Goal: Task Accomplishment & Management: Manage account settings

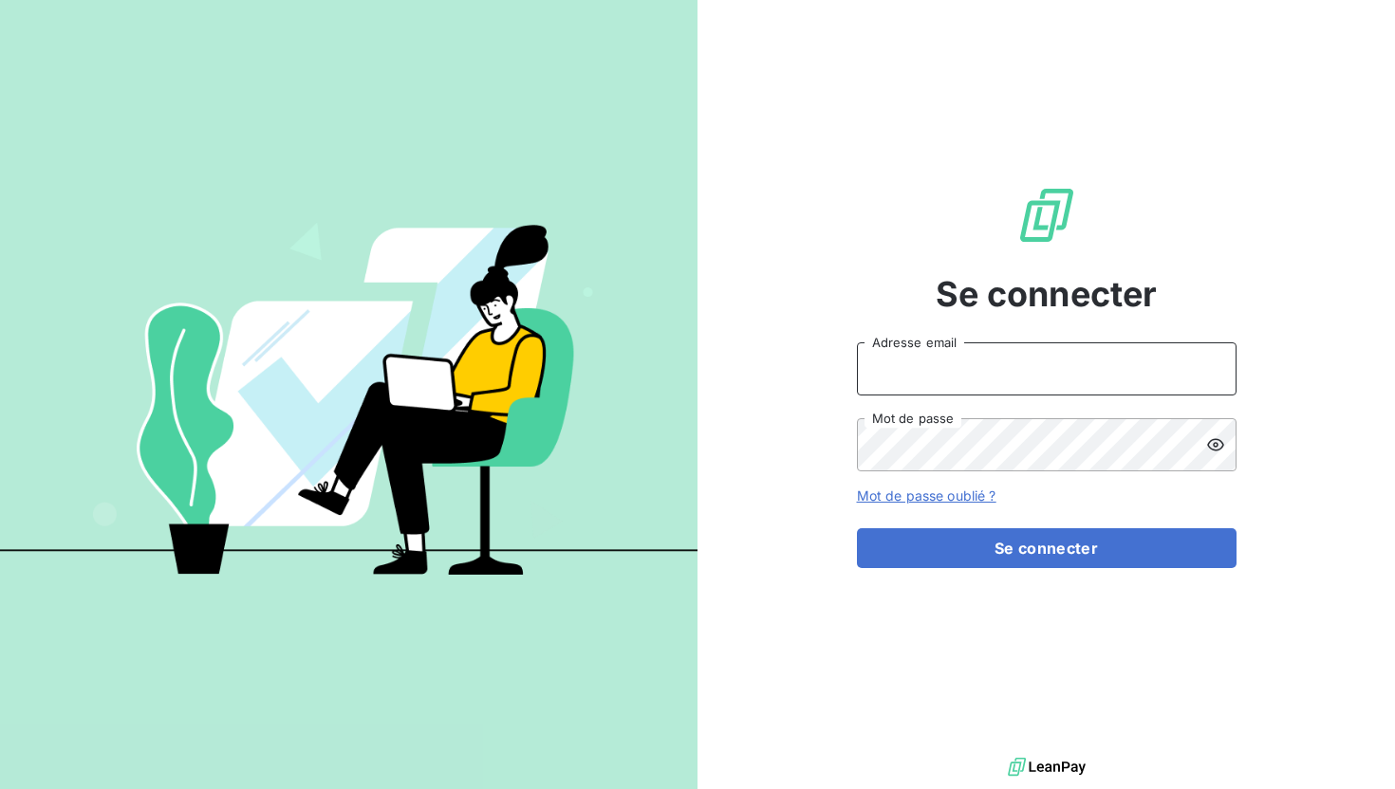
click at [1028, 365] on input "Adresse email" at bounding box center [1047, 369] width 380 height 53
type input "[PERSON_NAME][EMAIL_ADDRESS][PERSON_NAME][DOMAIN_NAME]"
click at [857, 528] on button "Se connecter" at bounding box center [1047, 548] width 380 height 40
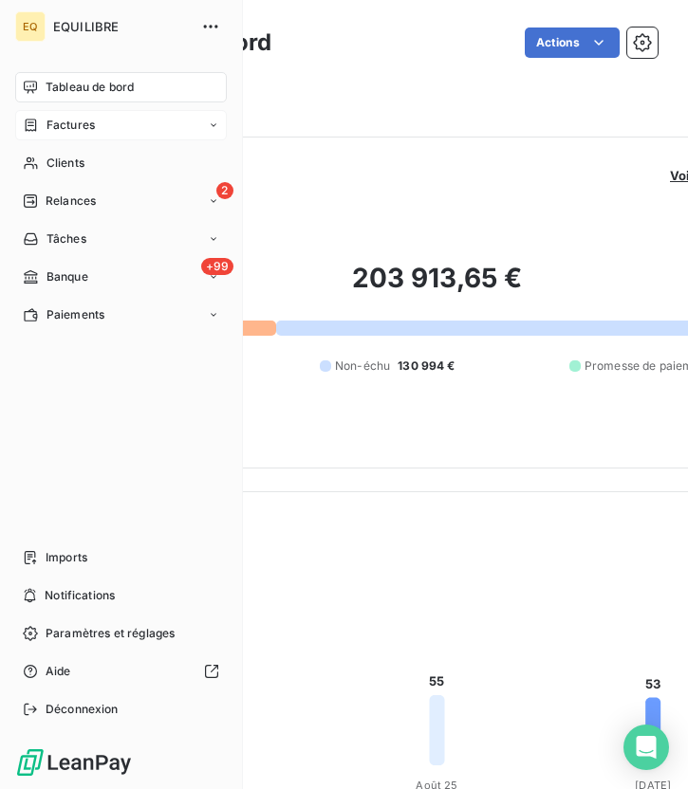
click at [37, 121] on icon at bounding box center [31, 125] width 16 height 15
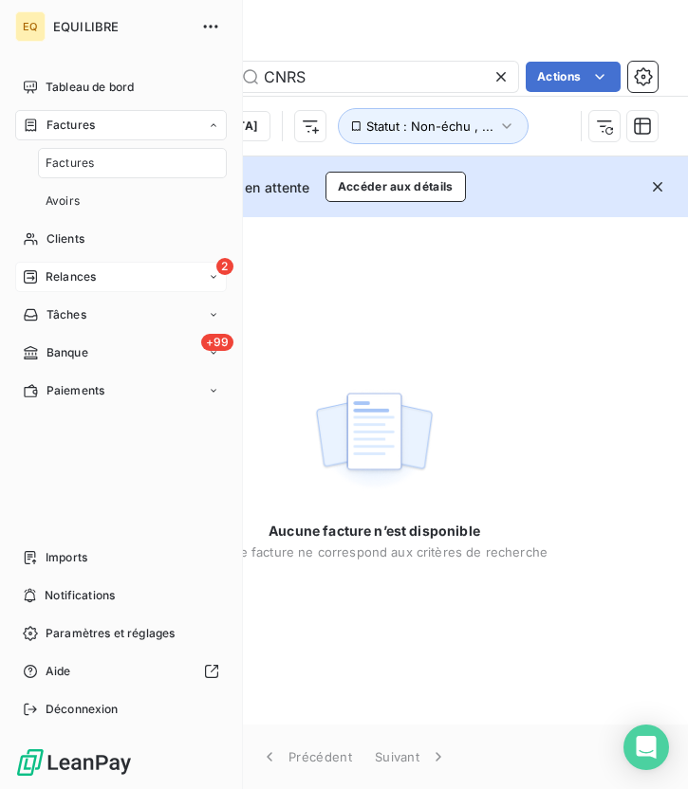
click at [139, 273] on div "2 Relances" at bounding box center [121, 277] width 212 height 30
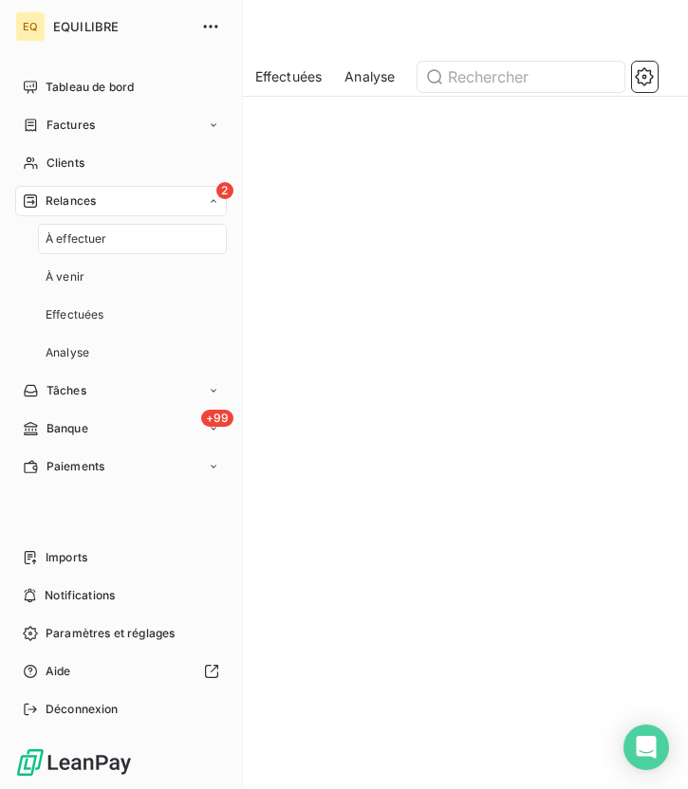
scroll to position [1, 0]
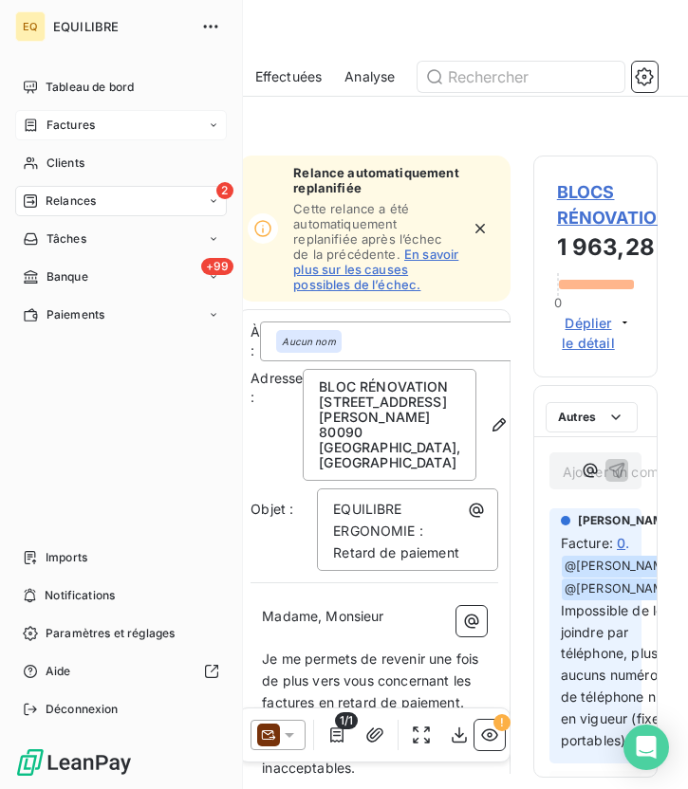
click at [125, 125] on div "Factures" at bounding box center [121, 125] width 212 height 30
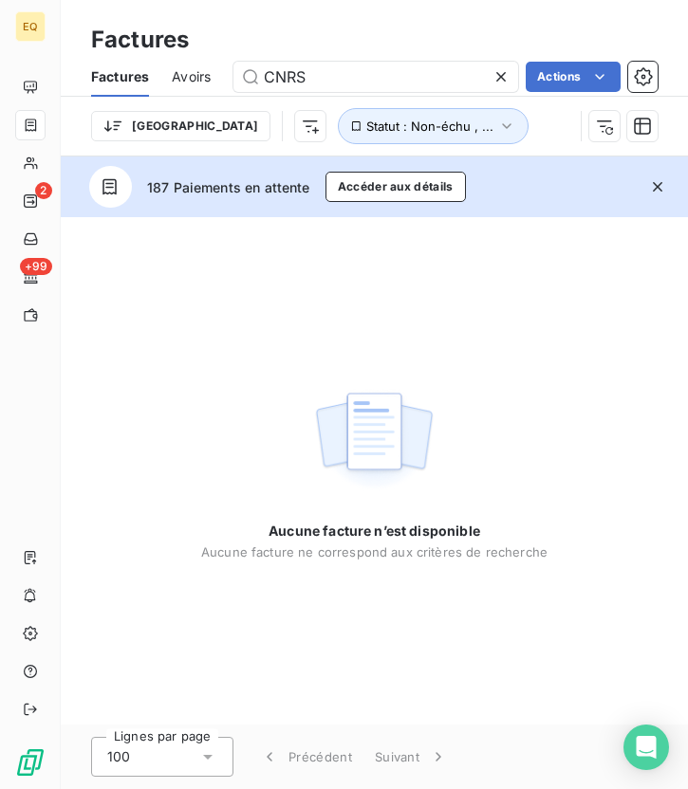
click at [507, 73] on icon at bounding box center [500, 76] width 19 height 19
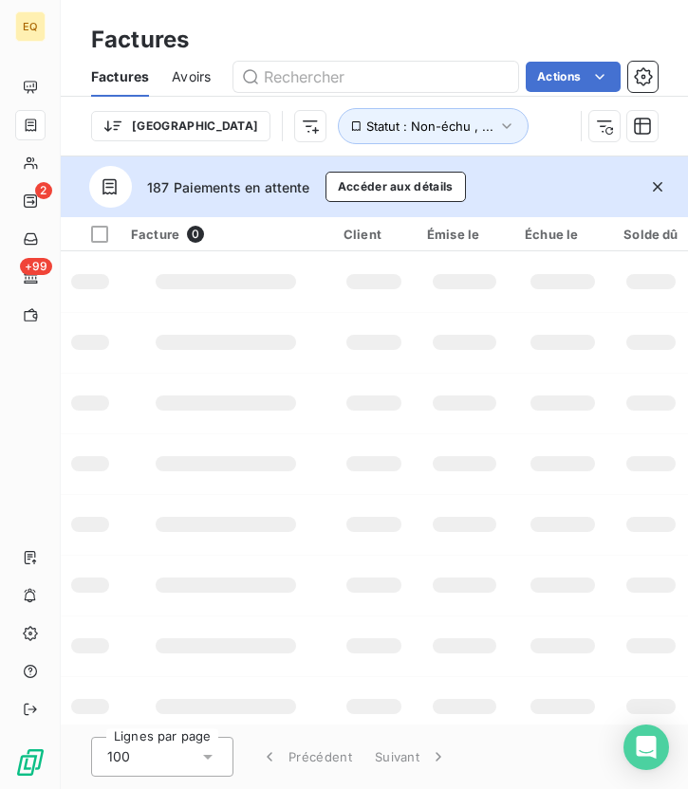
click at [430, 126] on div "Trier Statut : Non-échu , ..." at bounding box center [332, 126] width 482 height 36
click at [497, 122] on icon "button" at bounding box center [506, 126] width 19 height 19
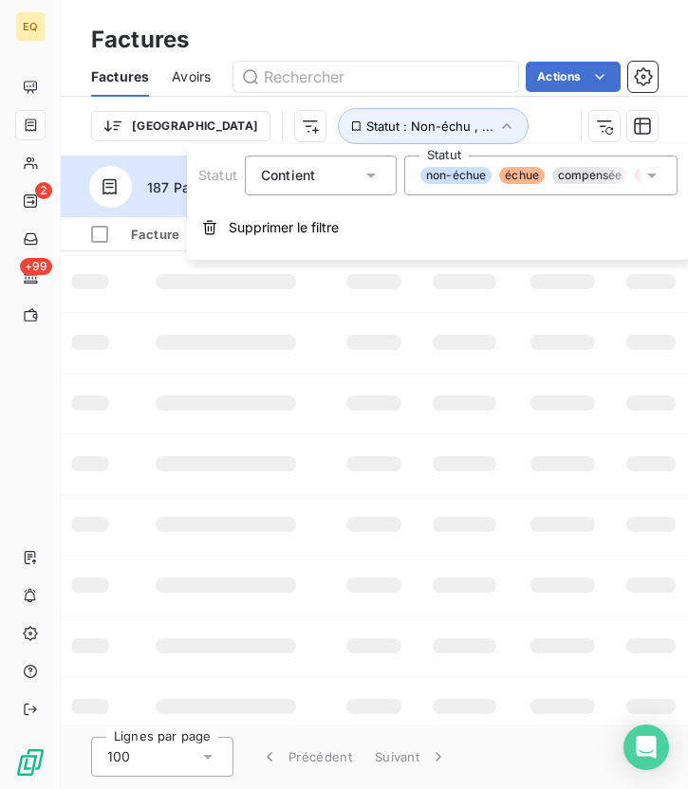
click at [573, 189] on div "non-échue échue compensée litige promesse de paiement recouvrement payée" at bounding box center [540, 176] width 273 height 40
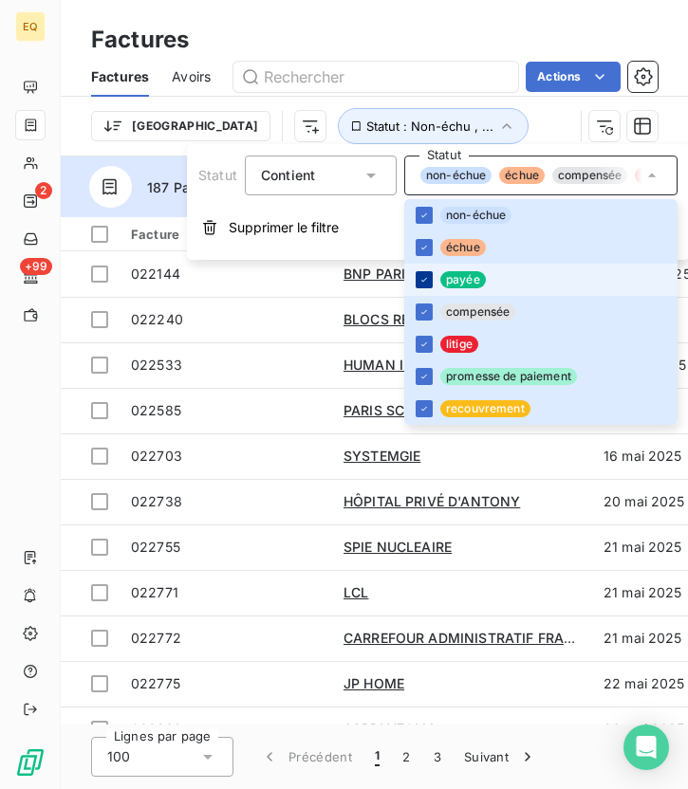
click at [419, 284] on icon at bounding box center [423, 279] width 11 height 11
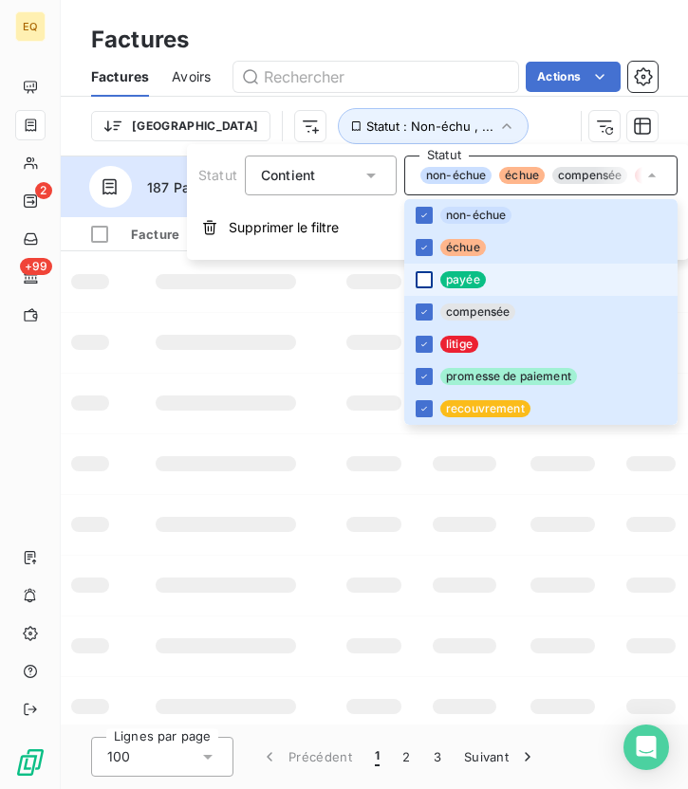
click at [427, 41] on div "Factures" at bounding box center [374, 40] width 627 height 34
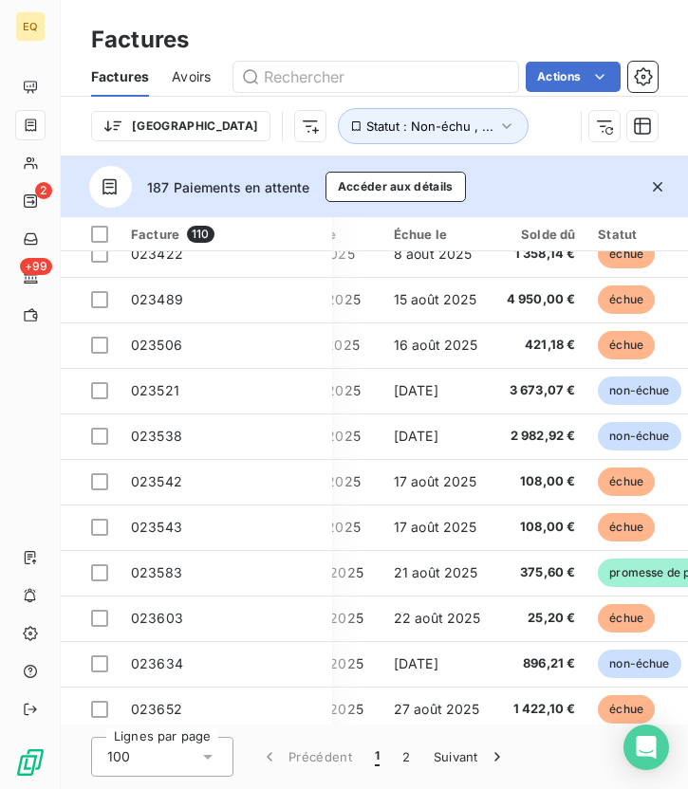
scroll to position [622, 320]
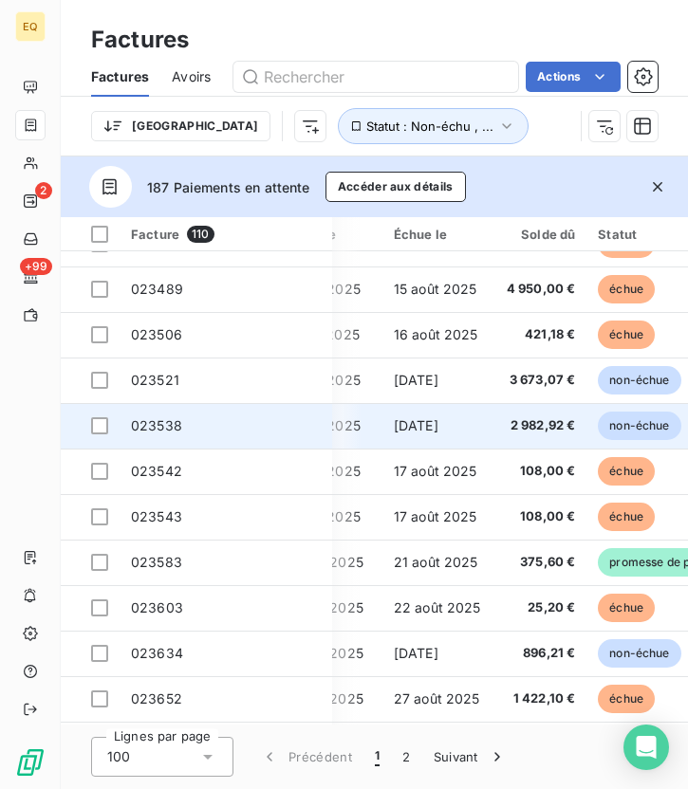
click at [164, 426] on span "023538" at bounding box center [156, 425] width 51 height 16
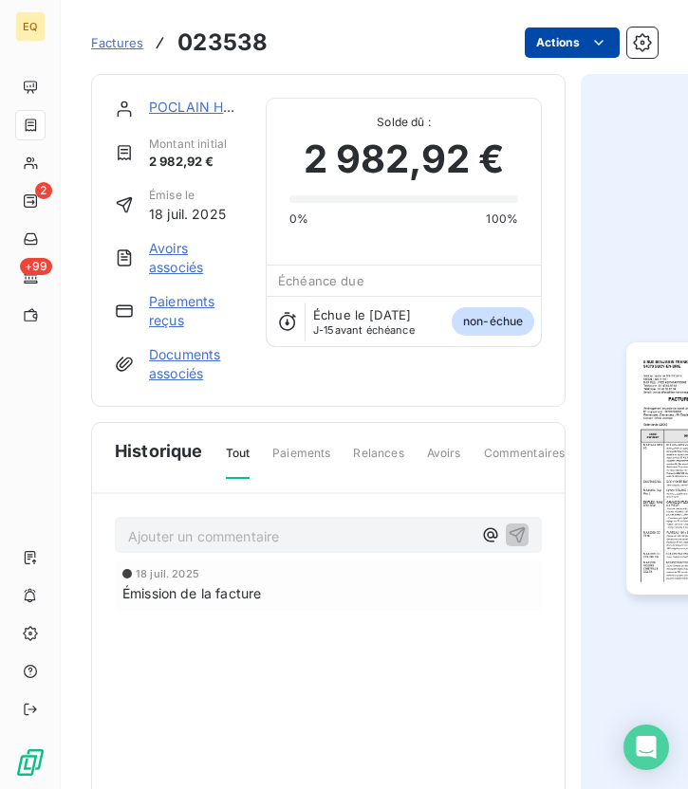
click at [587, 53] on html "EQ 2 +99 Factures 023538 Actions POCLAIN HYDRAULICS INDUSTRIE SAS Montant initi…" at bounding box center [344, 394] width 688 height 789
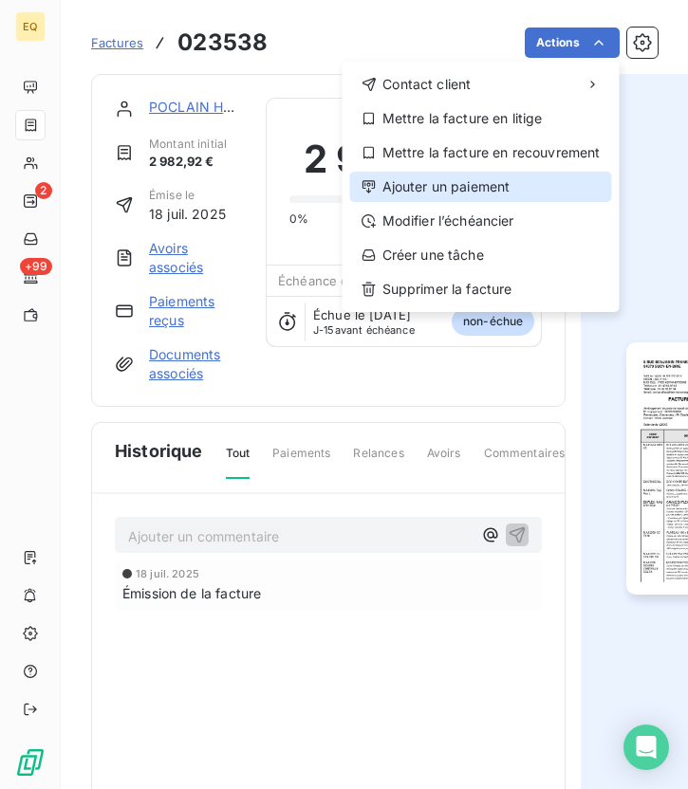
click at [491, 193] on div "Ajouter un paiement" at bounding box center [481, 187] width 262 height 30
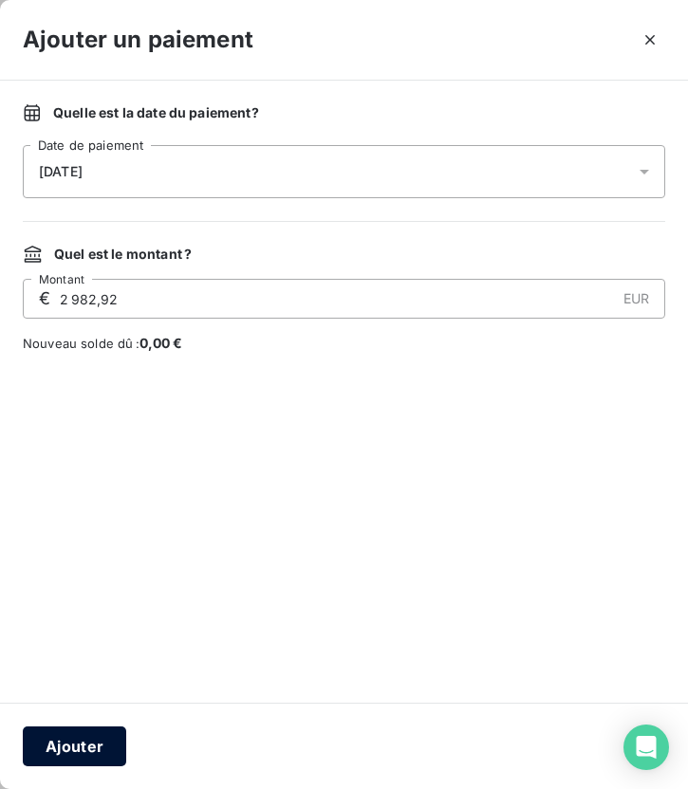
click at [97, 751] on button "Ajouter" at bounding box center [74, 747] width 103 height 40
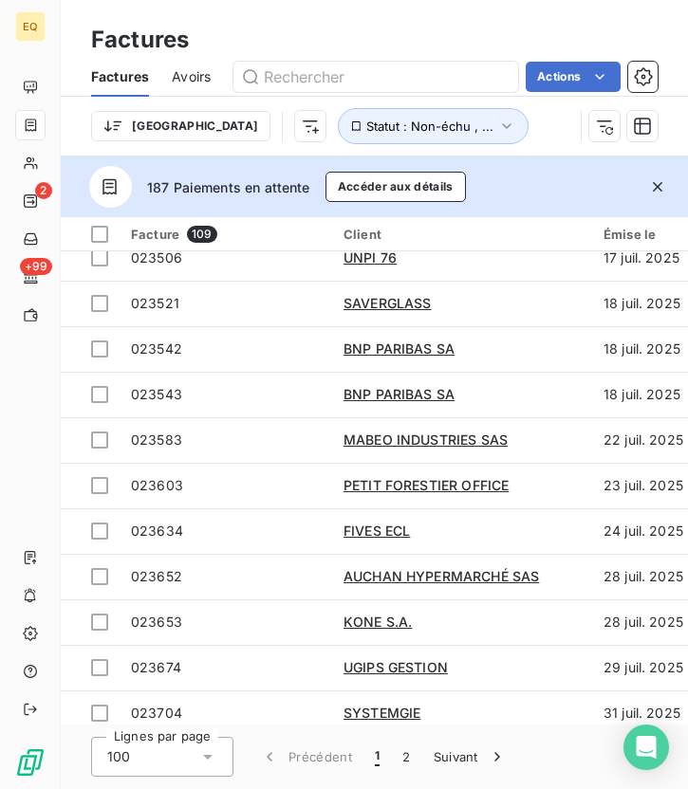
scroll to position [552, 0]
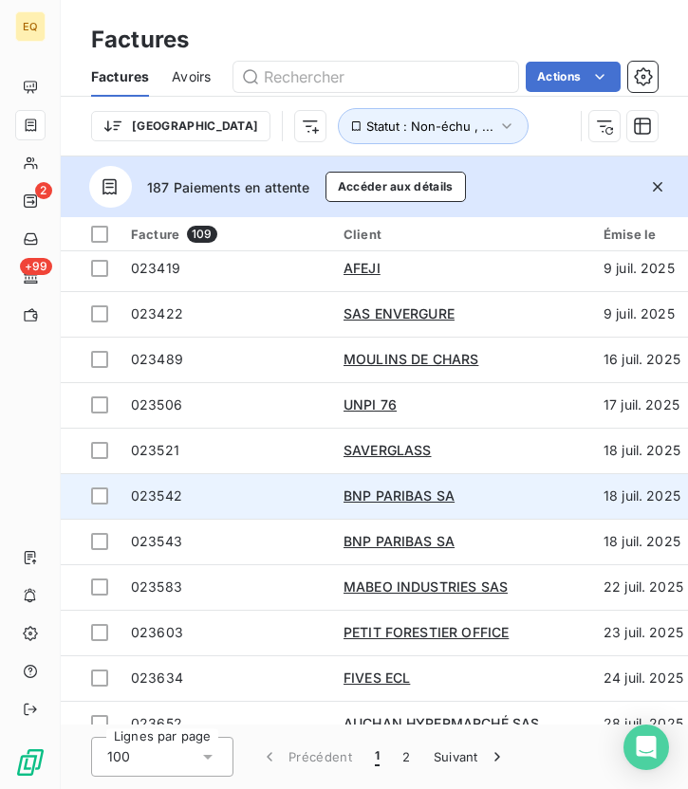
click at [180, 499] on span "023542" at bounding box center [226, 496] width 190 height 19
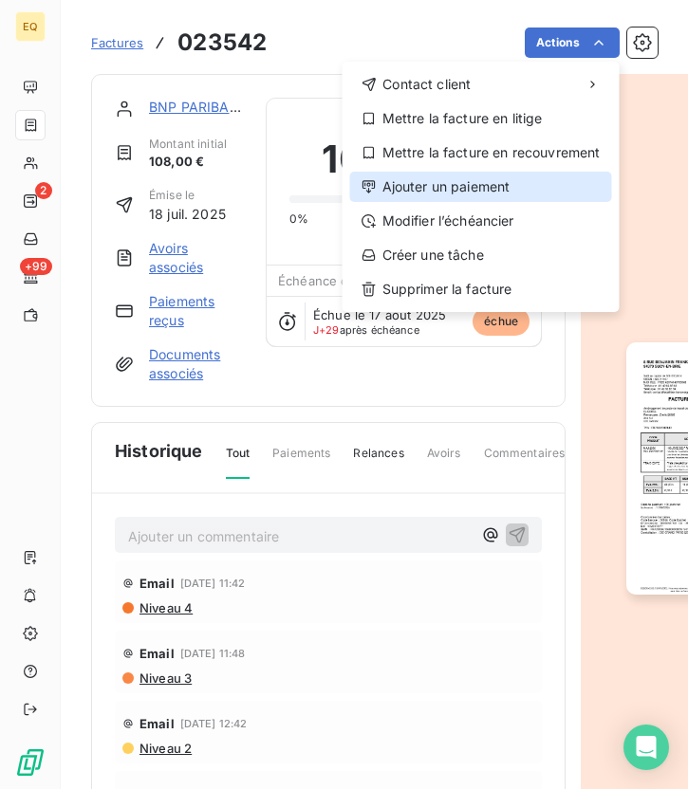
click at [489, 187] on div "Ajouter un paiement" at bounding box center [481, 187] width 262 height 30
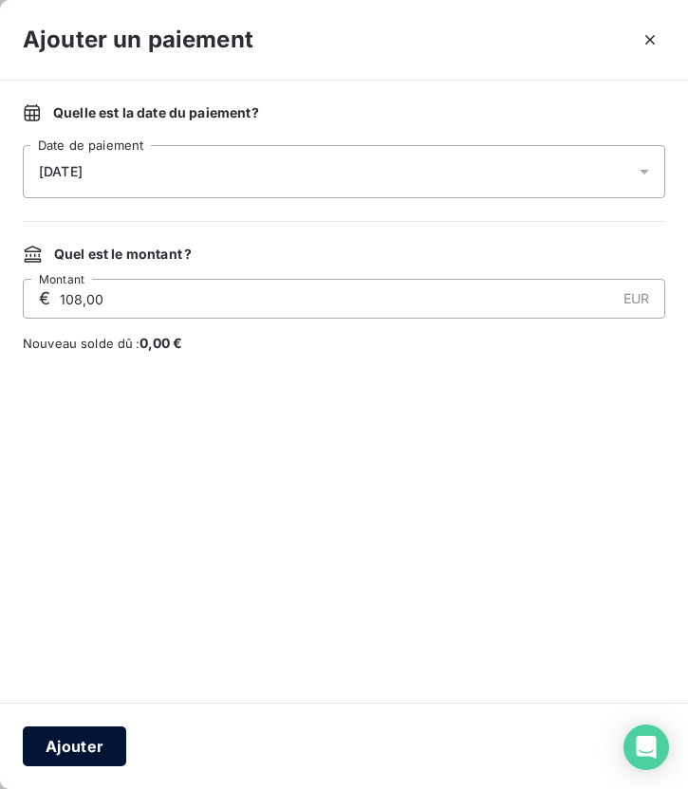
click at [103, 748] on button "Ajouter" at bounding box center [74, 747] width 103 height 40
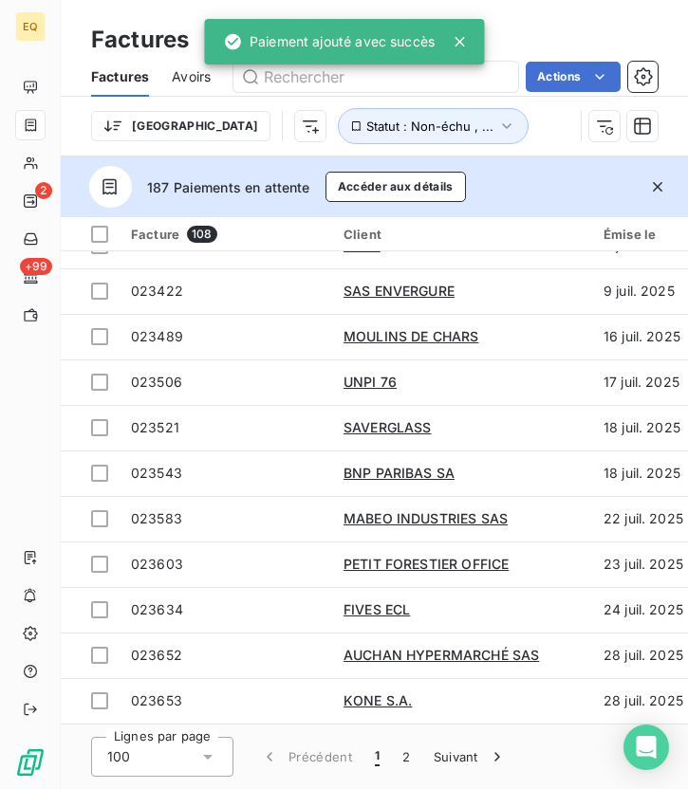
scroll to position [587, 0]
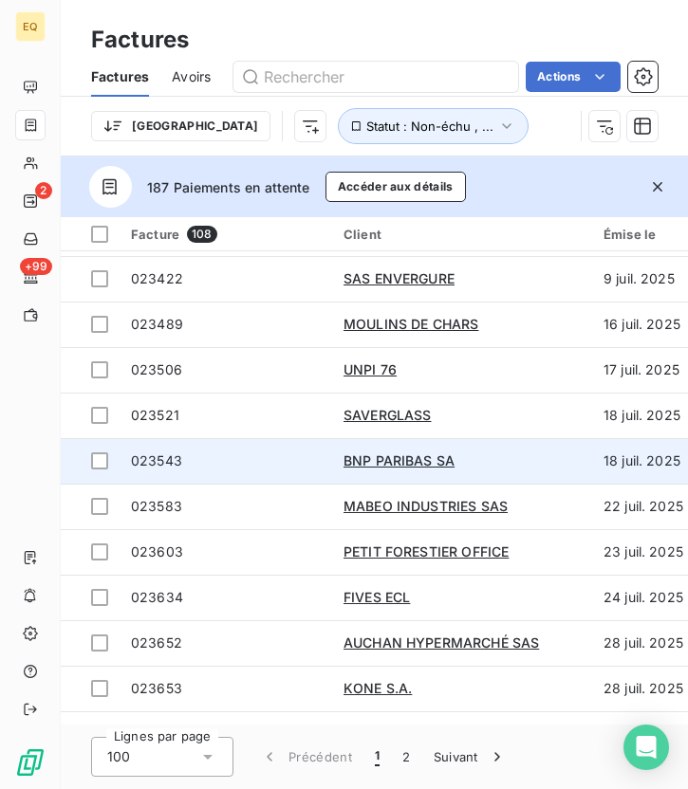
click at [152, 454] on span "023543" at bounding box center [156, 461] width 51 height 16
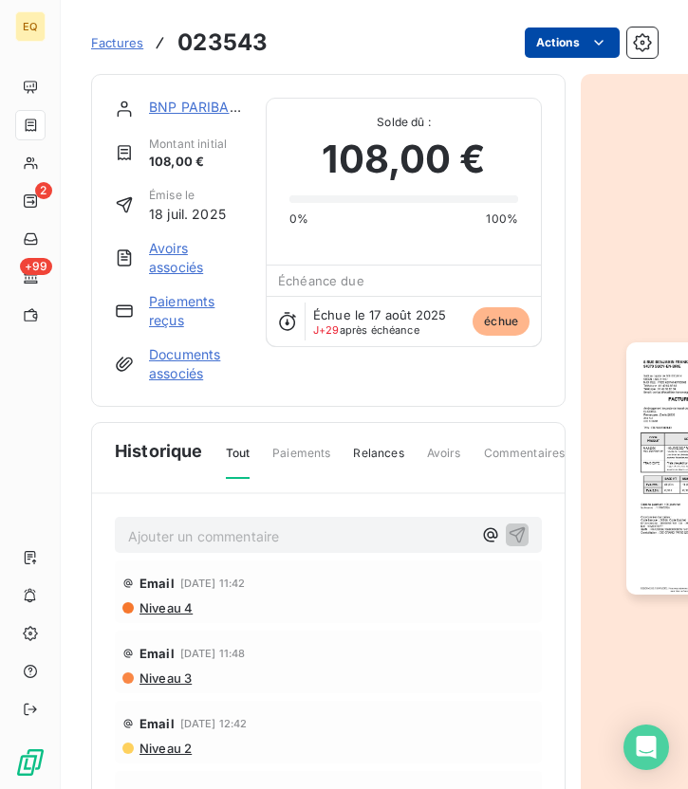
click at [585, 45] on html "EQ 2 +99 Factures 023543 Actions BNP PARIBAS SA Montant initial 108,00 € Émise …" at bounding box center [344, 394] width 688 height 789
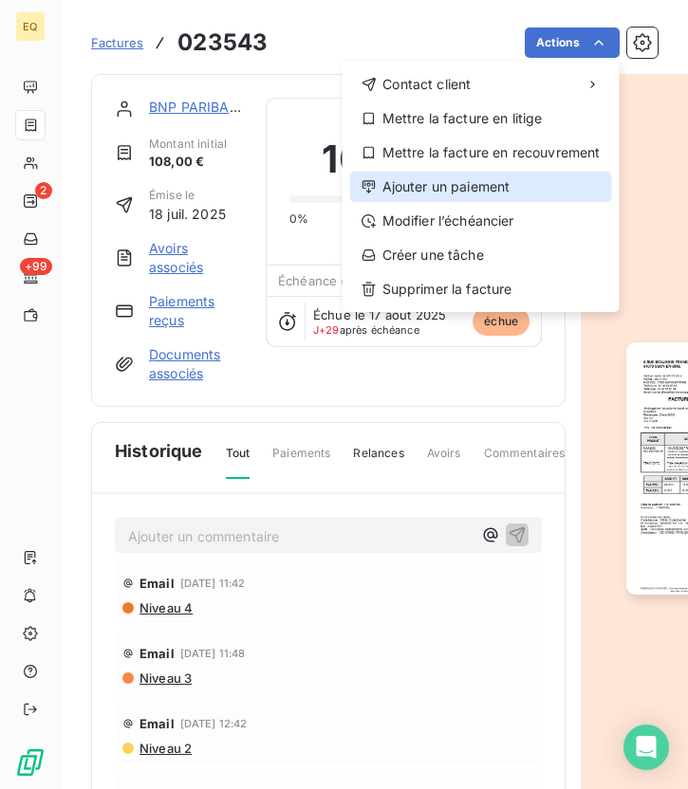
click at [436, 187] on div "Ajouter un paiement" at bounding box center [481, 187] width 262 height 30
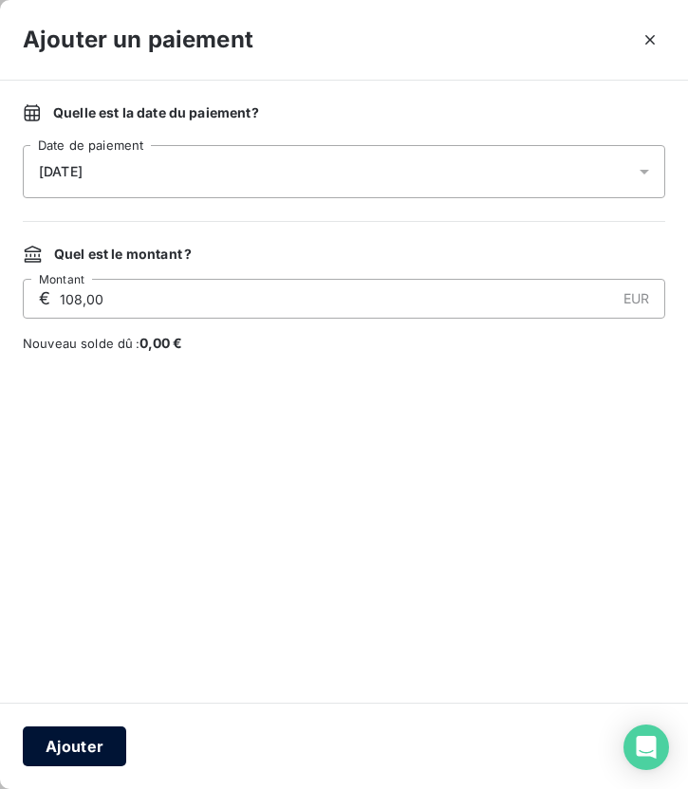
click at [77, 745] on button "Ajouter" at bounding box center [74, 747] width 103 height 40
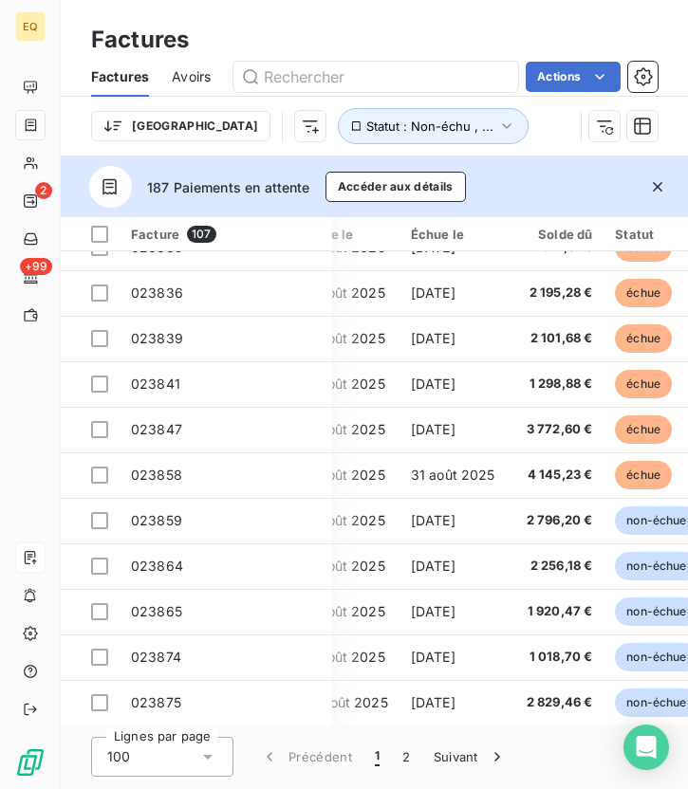
scroll to position [1787, 303]
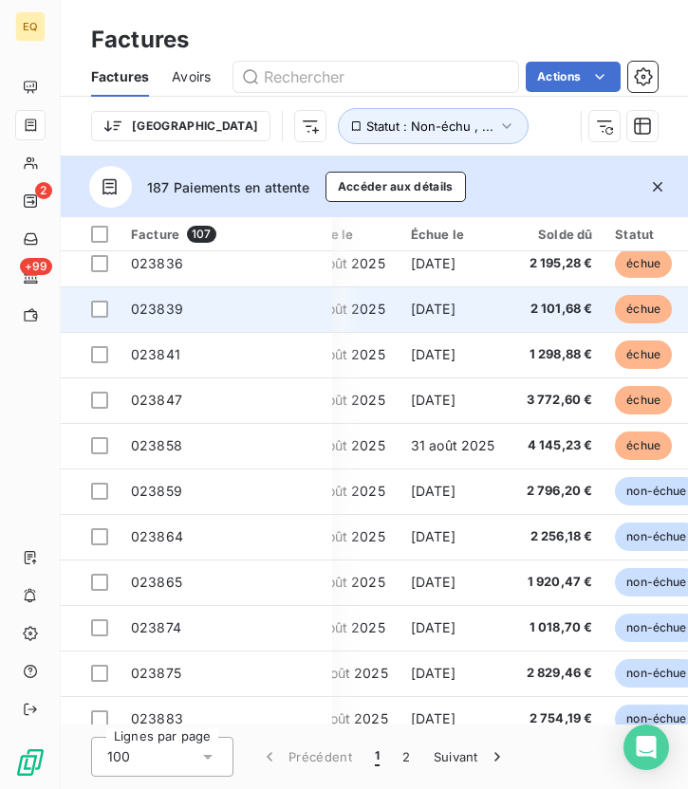
click at [186, 308] on span "023839" at bounding box center [226, 309] width 190 height 19
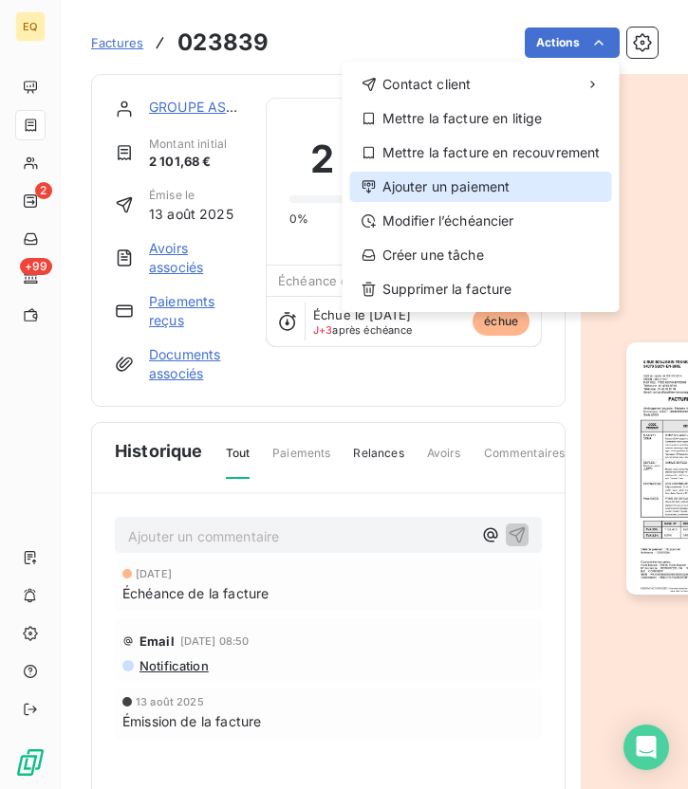
click at [397, 187] on div "Ajouter un paiement" at bounding box center [481, 187] width 262 height 30
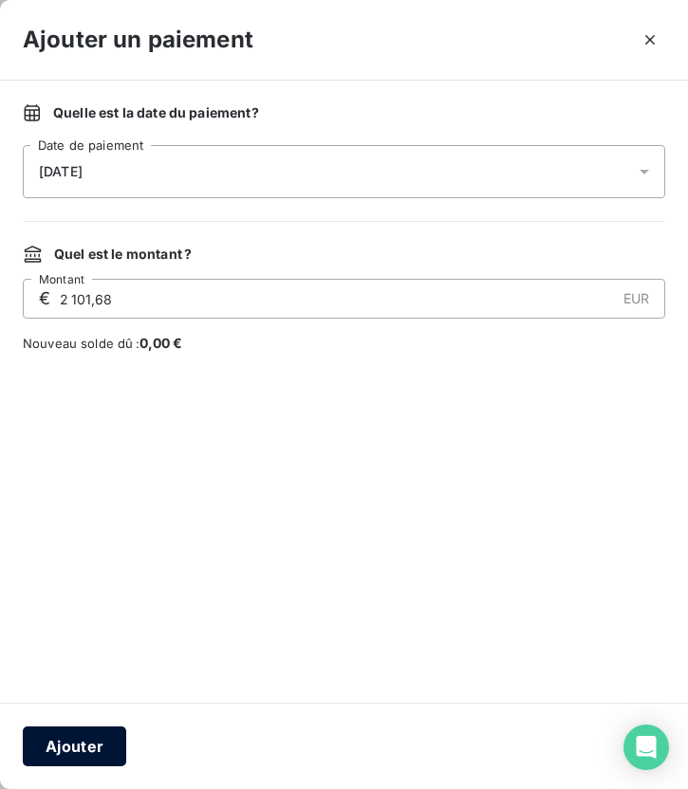
click at [89, 748] on button "Ajouter" at bounding box center [74, 747] width 103 height 40
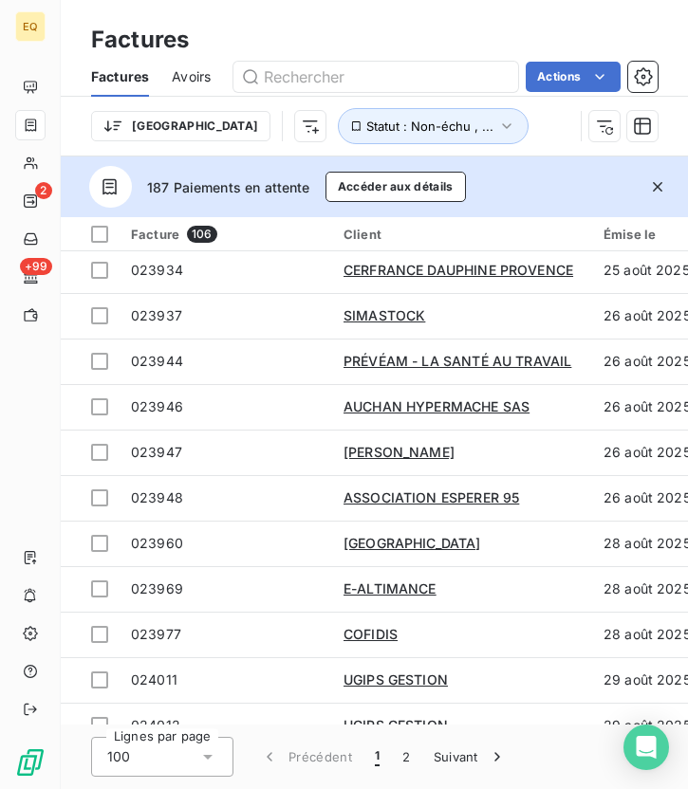
scroll to position [2841, 0]
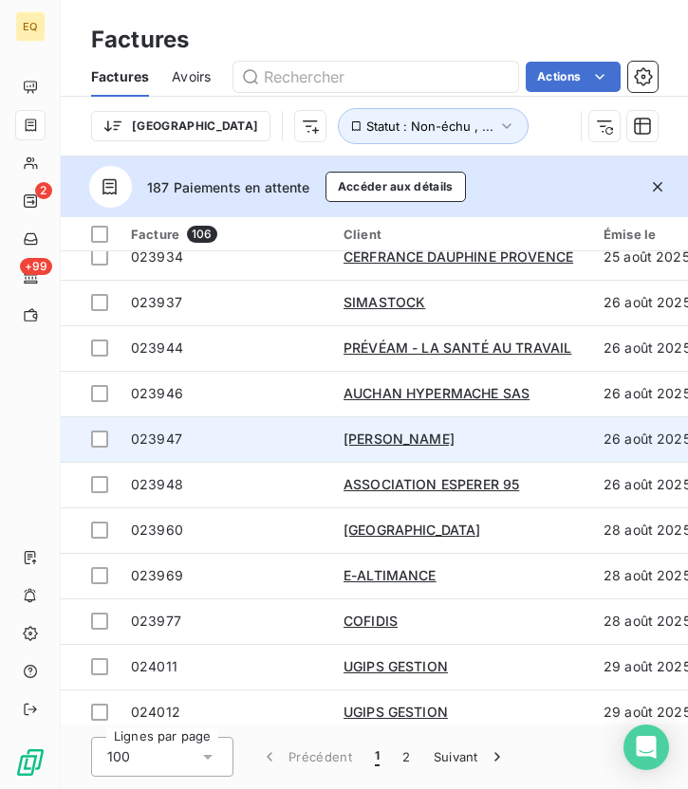
click at [177, 442] on span "023947" at bounding box center [156, 439] width 51 height 16
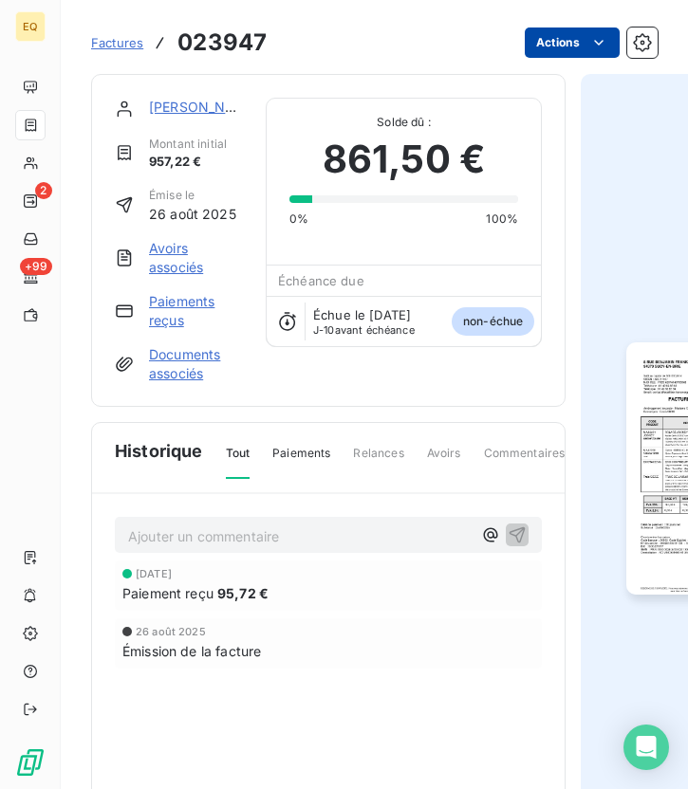
click at [585, 34] on html "EQ 2 +99 Factures 023947 Actions JOLI CILS Montant initial 957,22 € Émise le 26…" at bounding box center [344, 394] width 688 height 789
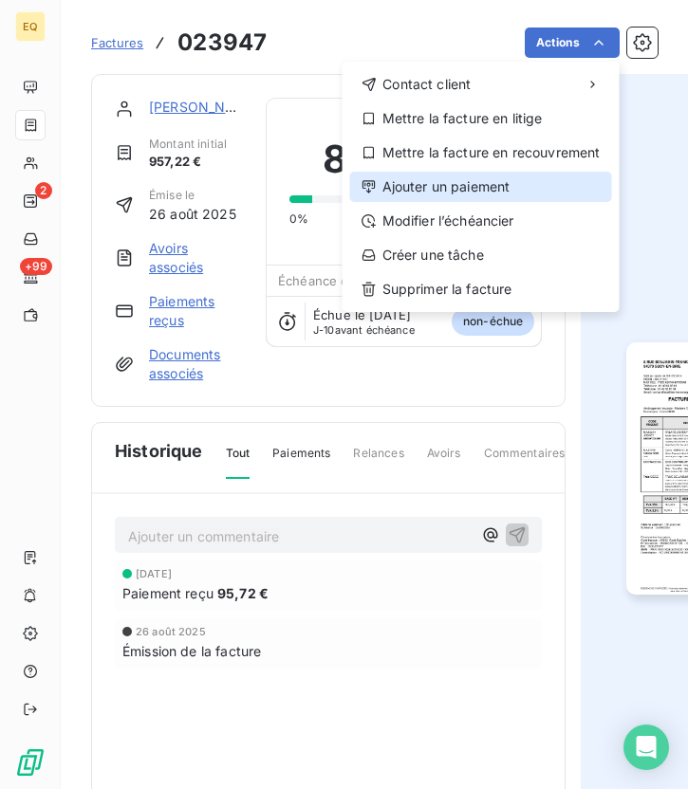
click at [380, 187] on div "Ajouter un paiement" at bounding box center [481, 187] width 262 height 30
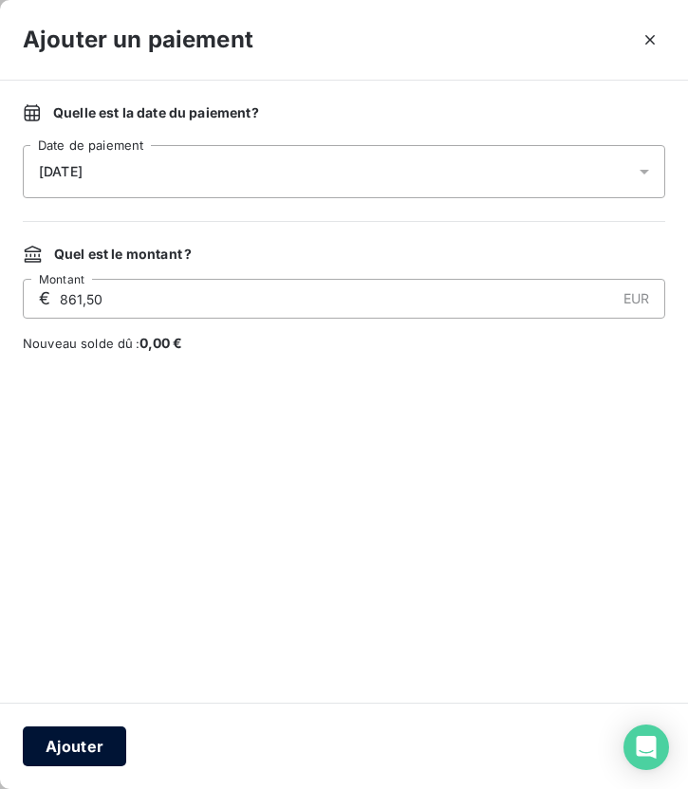
click at [74, 754] on button "Ajouter" at bounding box center [74, 747] width 103 height 40
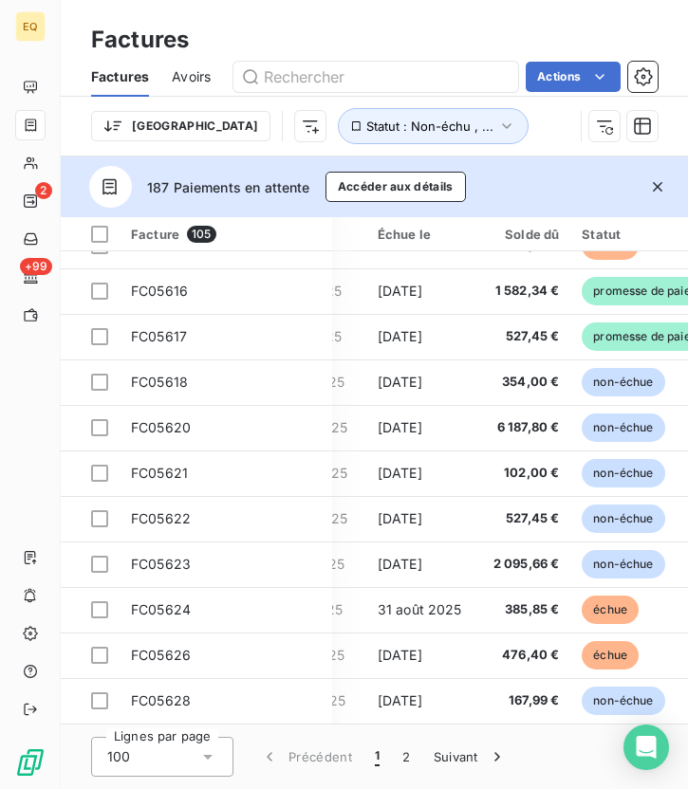
scroll to position [4088, 336]
click at [445, 759] on button "Suivant" at bounding box center [470, 757] width 96 height 40
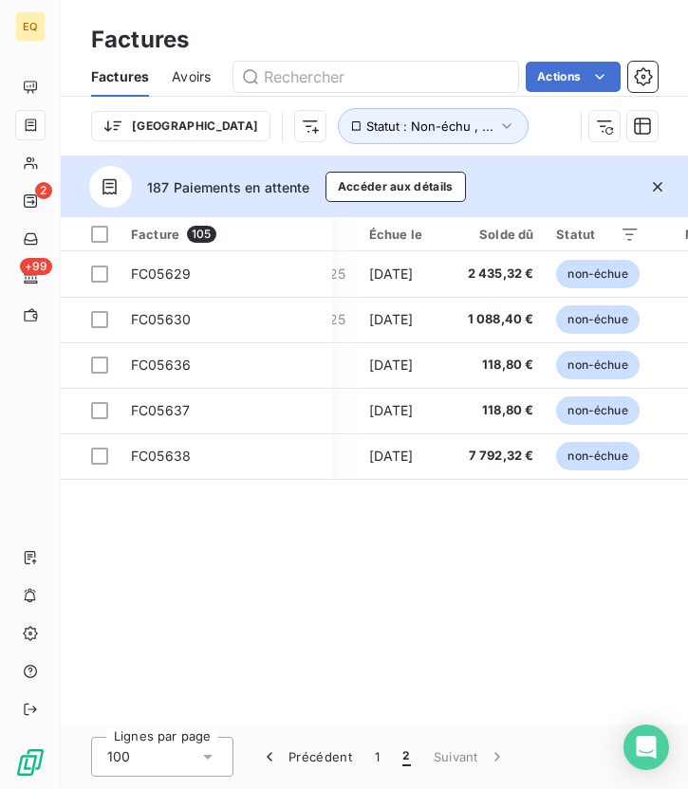
scroll to position [0, 336]
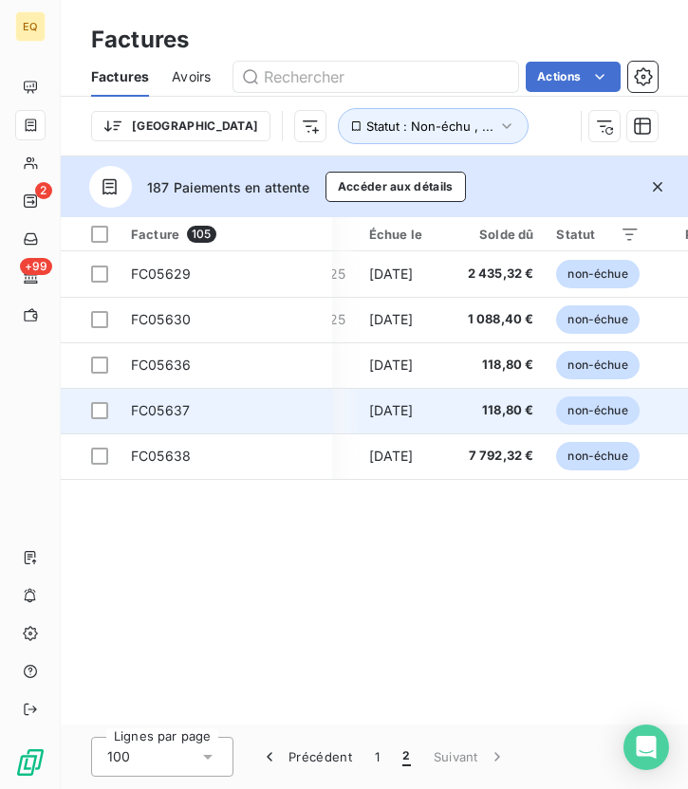
click at [173, 413] on span "FC05637" at bounding box center [160, 410] width 59 height 16
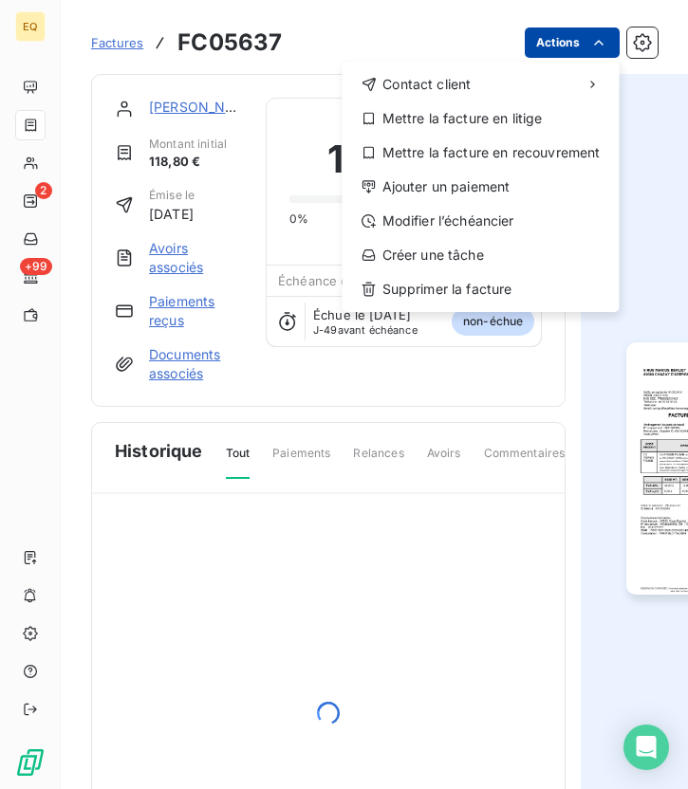
click at [550, 57] on html "EQ 2 +99 Factures FC05637 Actions Contact client Mettre la facture en litige Me…" at bounding box center [344, 394] width 688 height 789
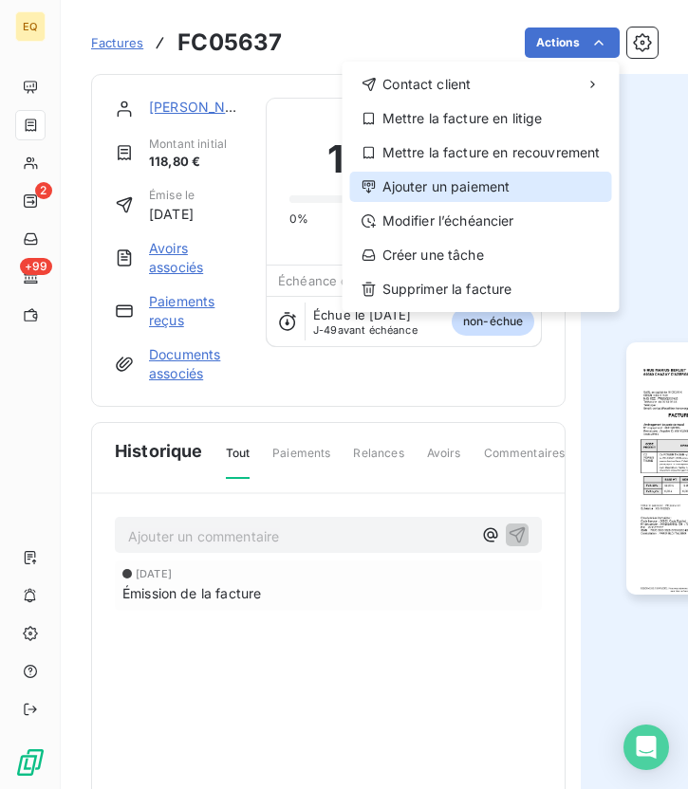
click at [422, 192] on div "Ajouter un paiement" at bounding box center [481, 187] width 262 height 30
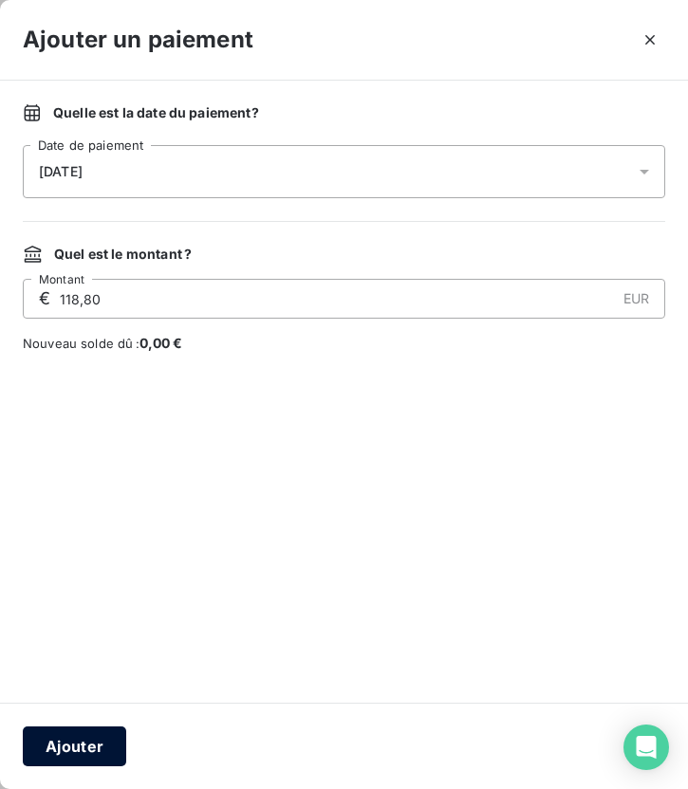
click at [88, 735] on button "Ajouter" at bounding box center [74, 747] width 103 height 40
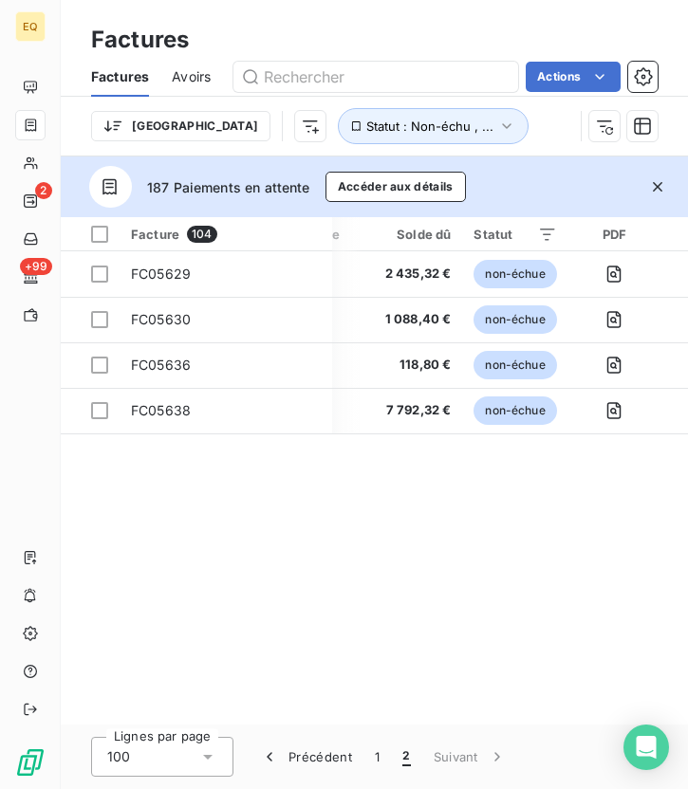
scroll to position [0, 422]
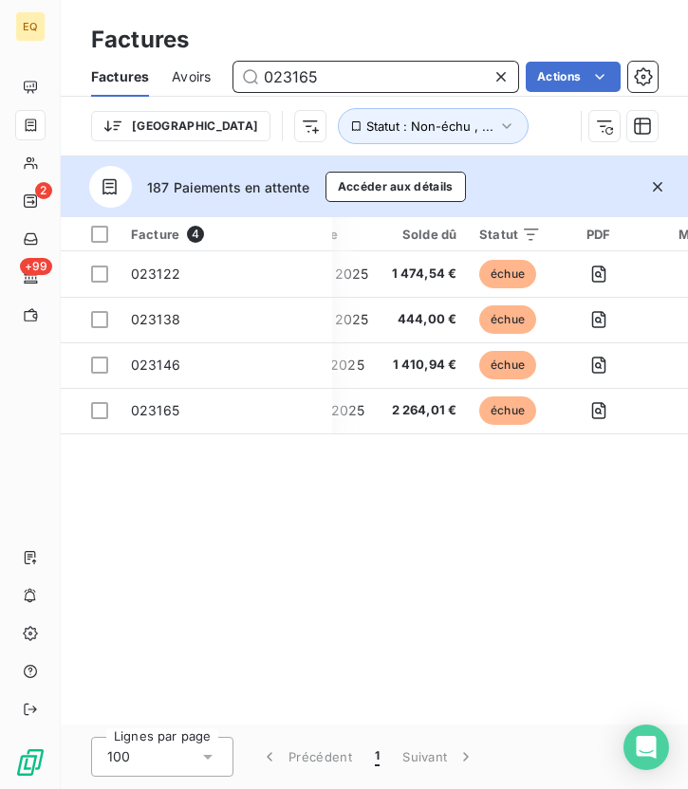
type input "023165"
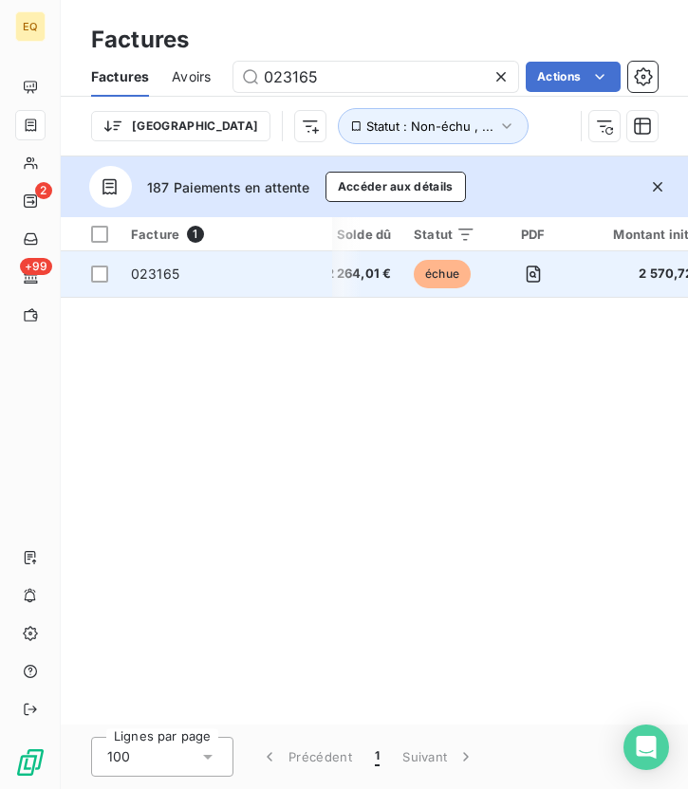
click at [239, 278] on span "023165" at bounding box center [226, 274] width 190 height 19
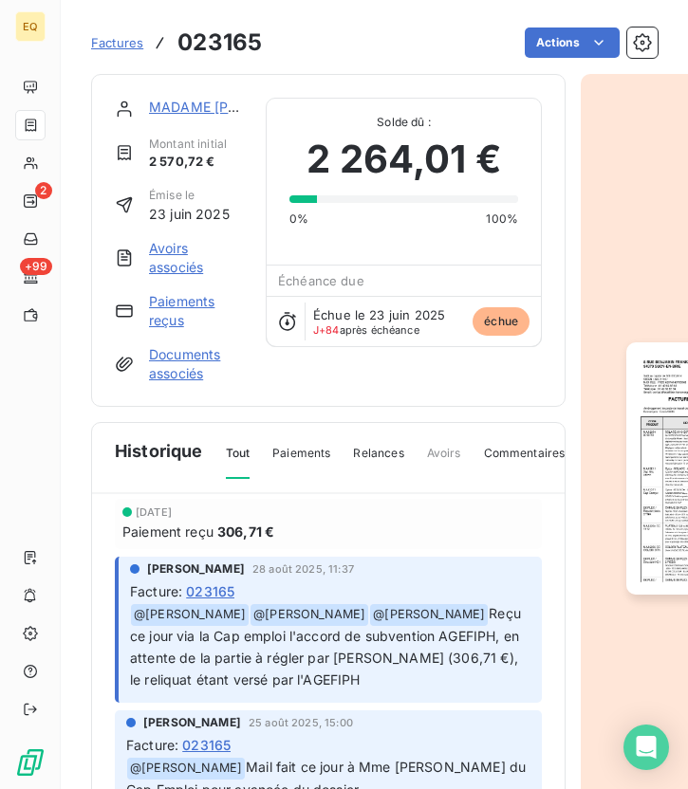
scroll to position [65, 0]
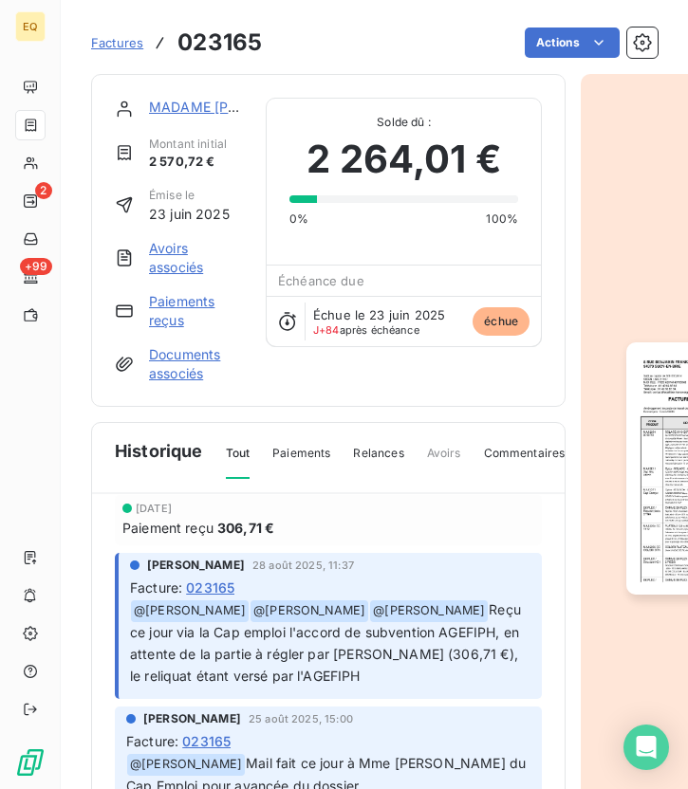
click at [191, 99] on link "MADAME [PERSON_NAME]" at bounding box center [237, 107] width 176 height 16
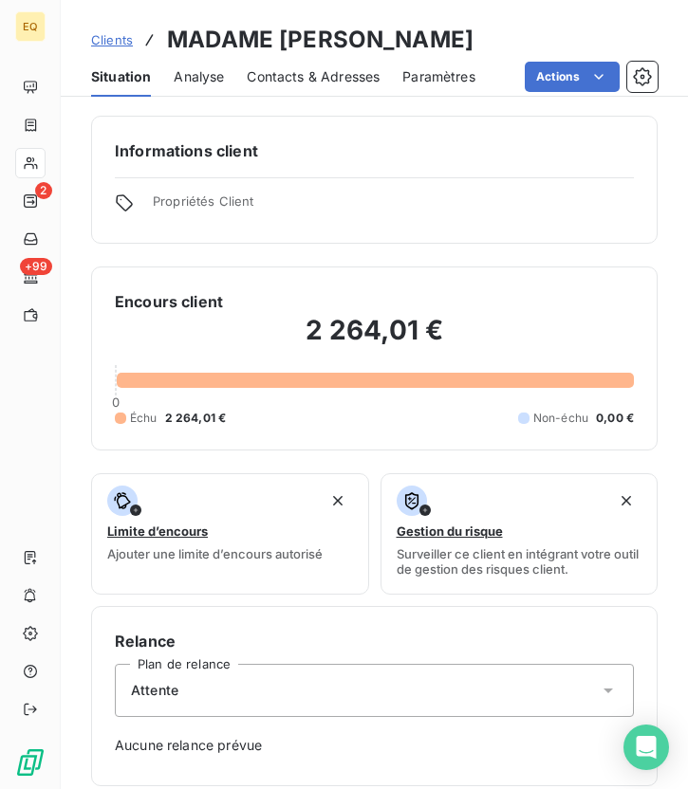
click at [307, 76] on span "Contacts & Adresses" at bounding box center [313, 76] width 133 height 19
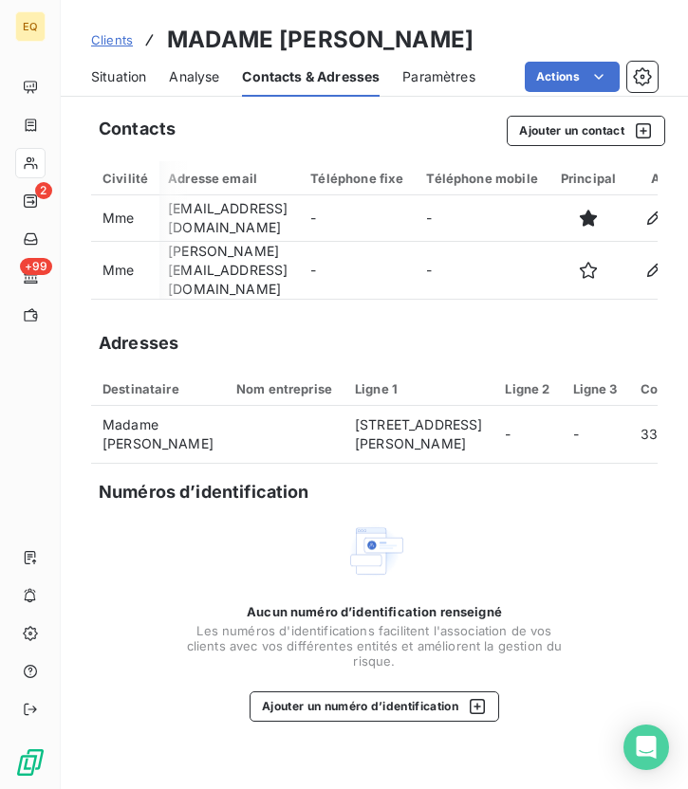
click at [108, 78] on span "Situation" at bounding box center [118, 76] width 55 height 19
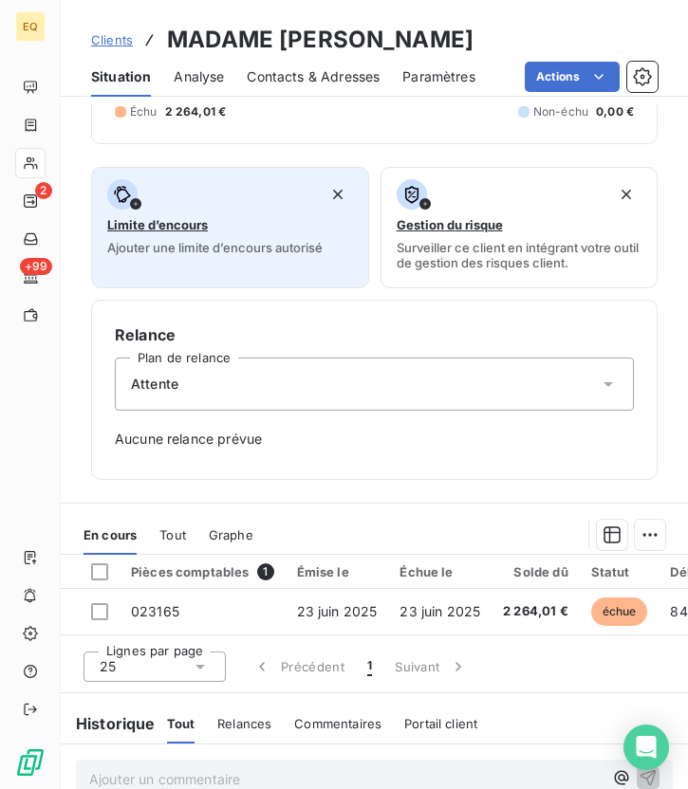
scroll to position [412, 0]
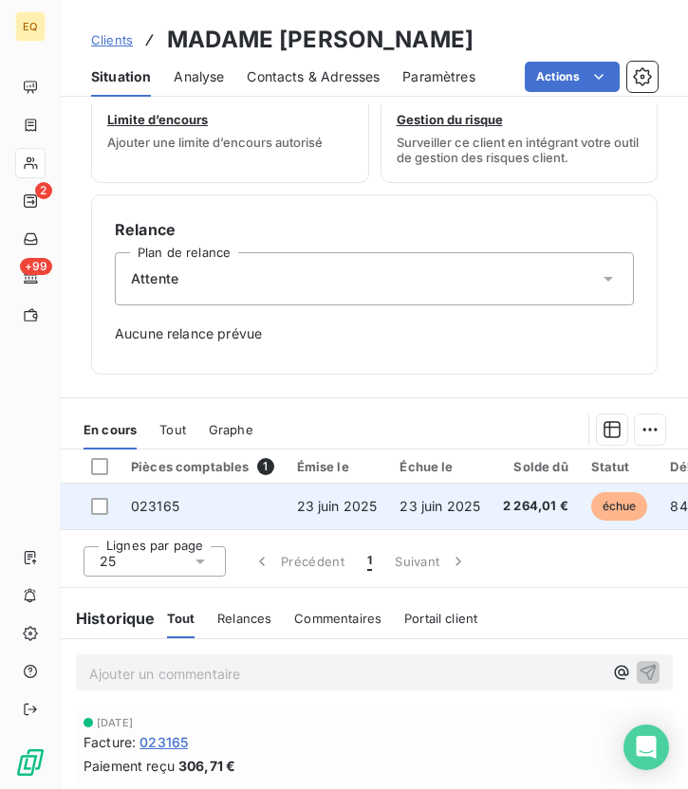
click at [255, 497] on td "023165" at bounding box center [203, 507] width 166 height 46
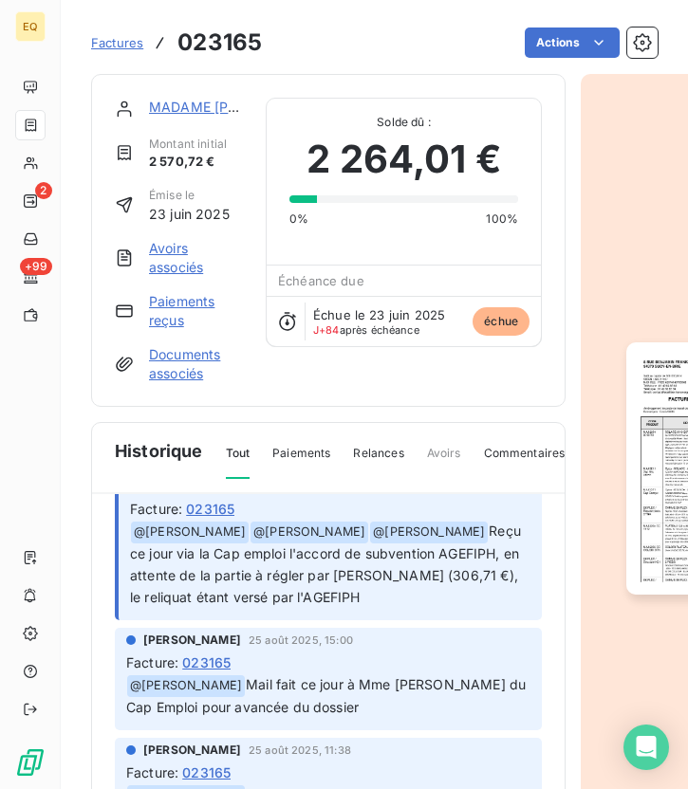
scroll to position [158, 0]
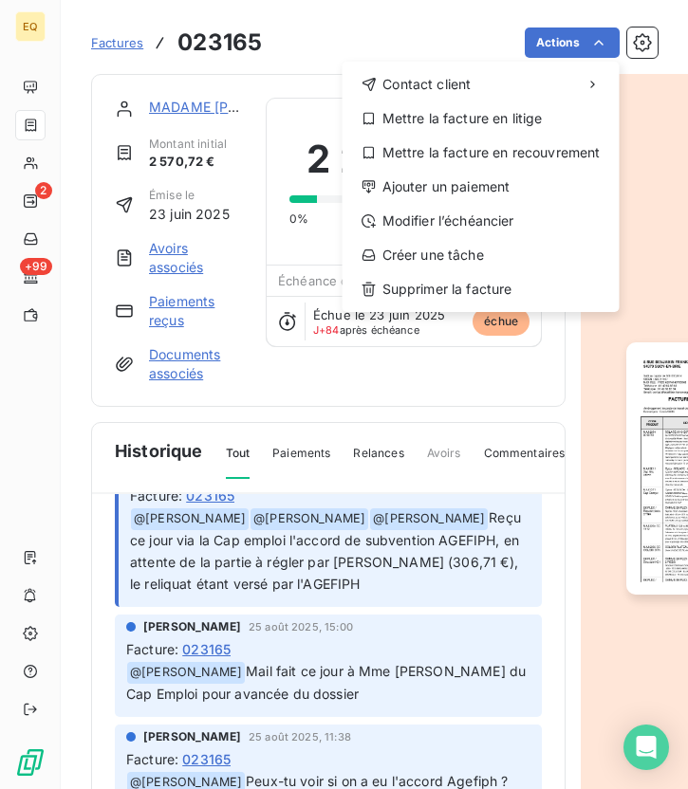
click at [215, 107] on html "EQ 2 +99 Factures 023165 Actions Contact client Mettre la facture en litige Met…" at bounding box center [344, 394] width 688 height 789
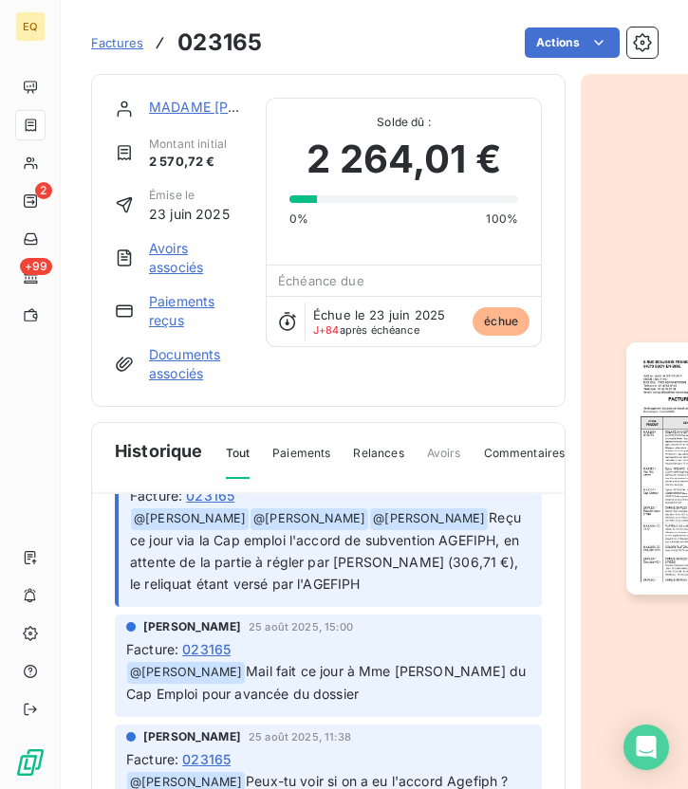
click at [187, 109] on link "MADAME [PERSON_NAME]" at bounding box center [237, 107] width 176 height 16
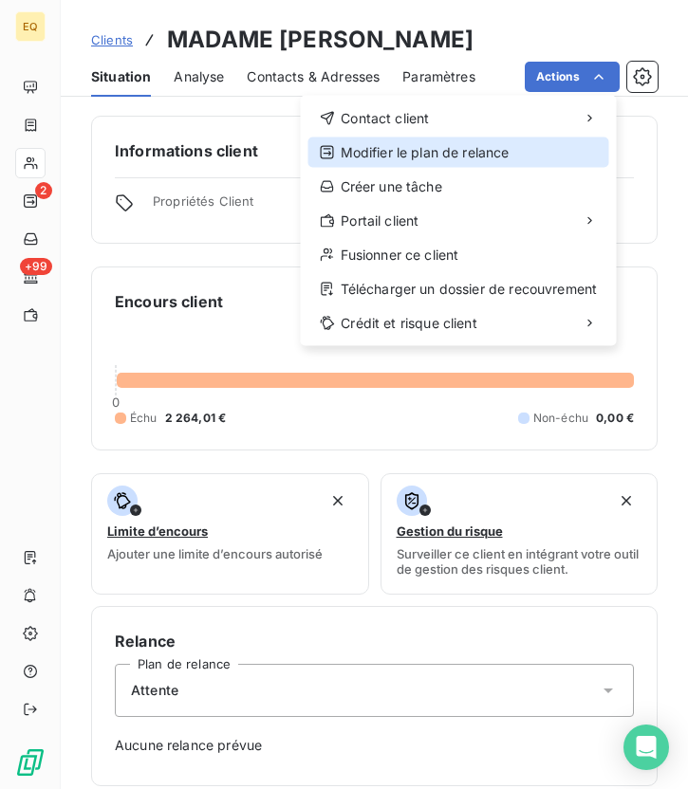
click at [446, 151] on div "Modifier le plan de relance" at bounding box center [458, 153] width 301 height 30
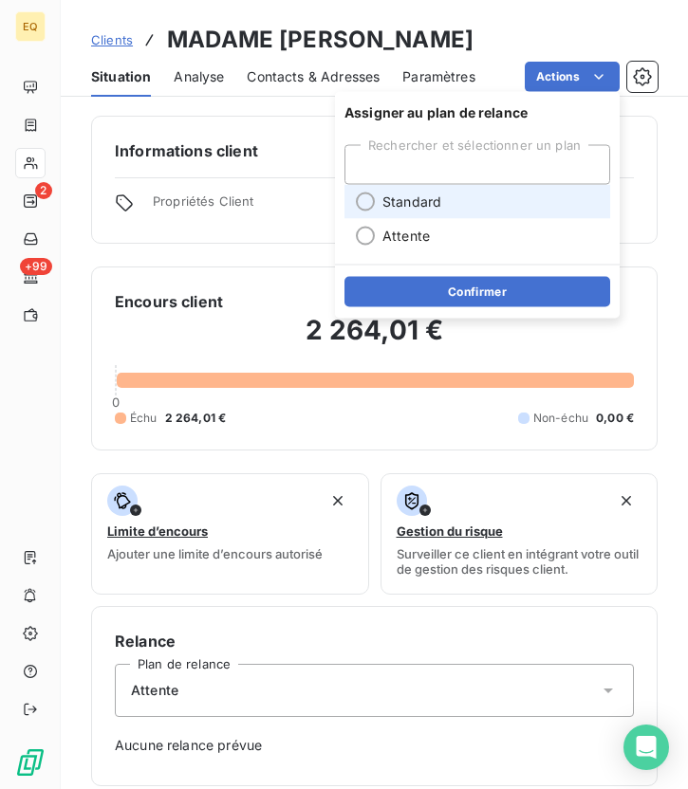
click at [408, 211] on li "Standard" at bounding box center [477, 202] width 266 height 34
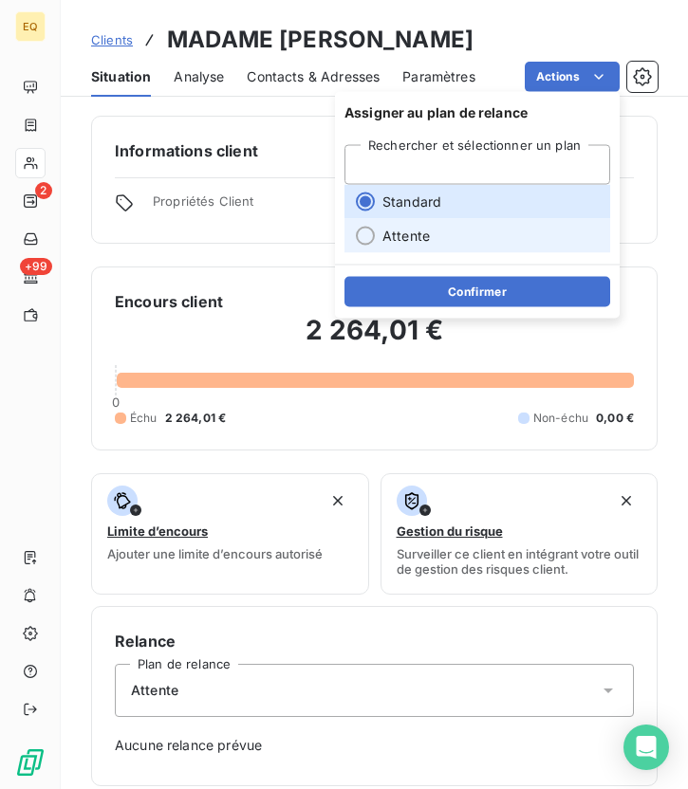
click at [379, 237] on li "Attente" at bounding box center [477, 236] width 266 height 34
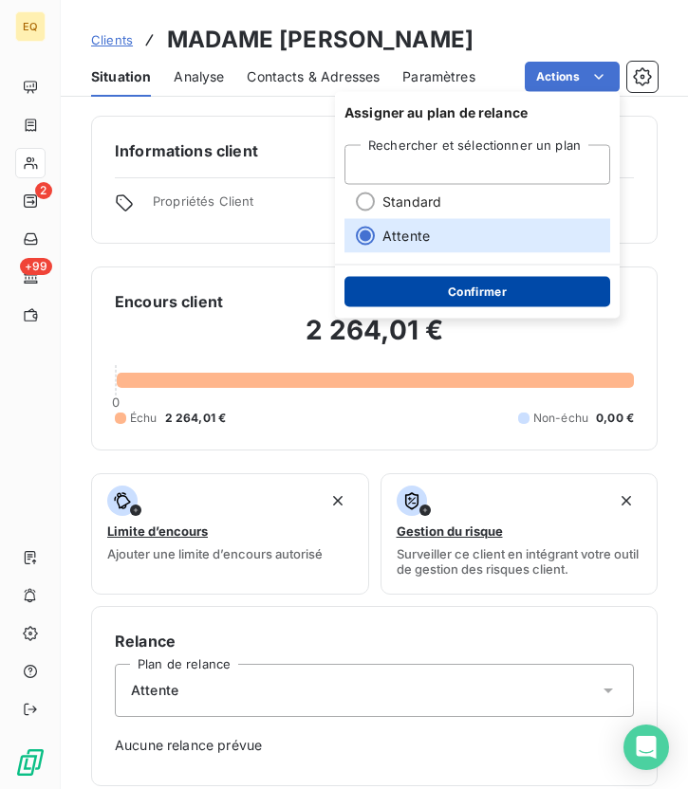
click at [439, 296] on button "Confirmer" at bounding box center [477, 292] width 266 height 30
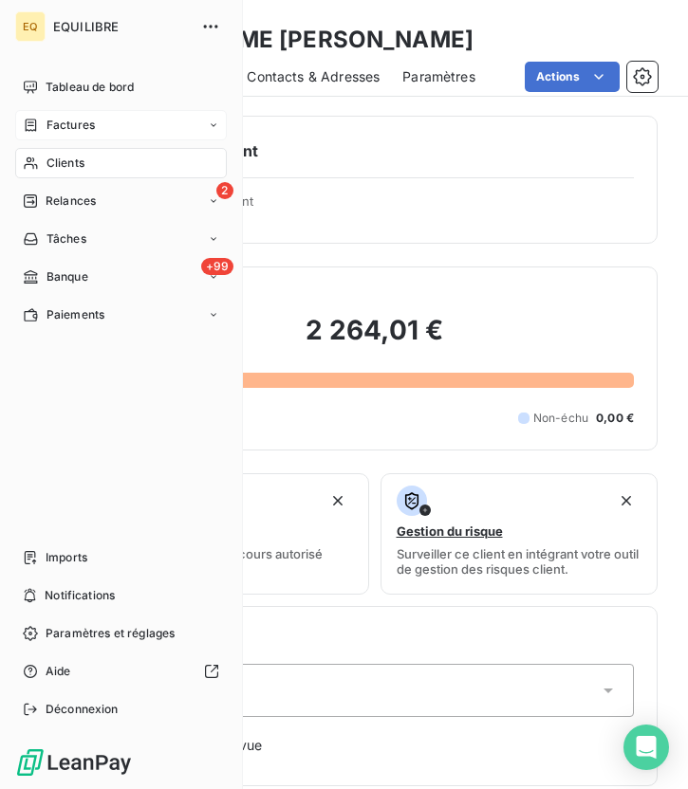
click at [51, 129] on span "Factures" at bounding box center [70, 125] width 48 height 17
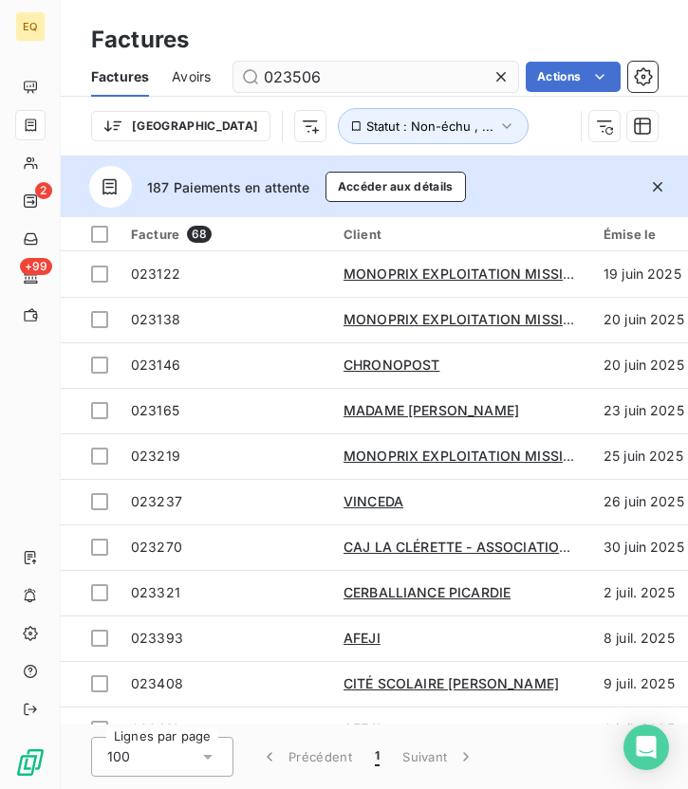
type input "023506"
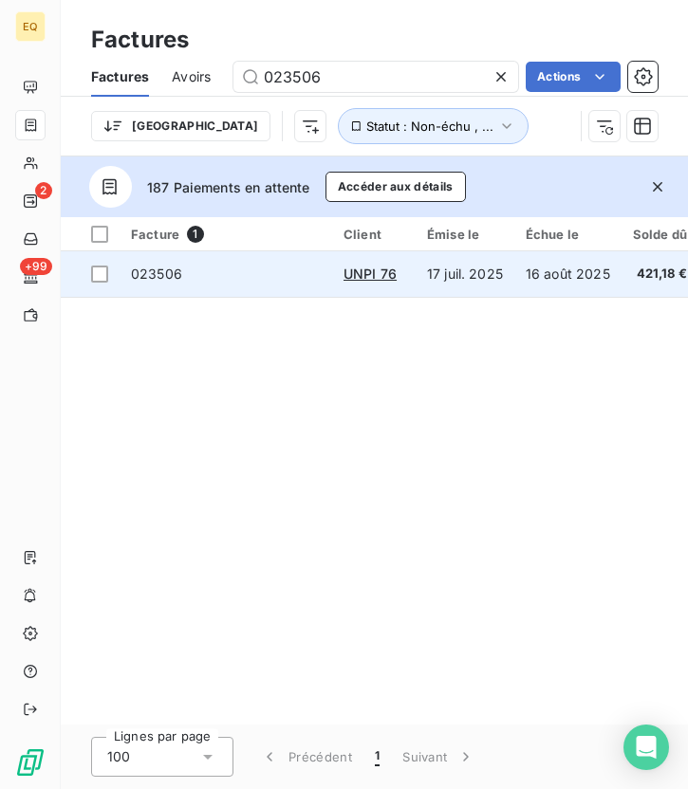
click at [178, 268] on span "023506" at bounding box center [156, 274] width 51 height 16
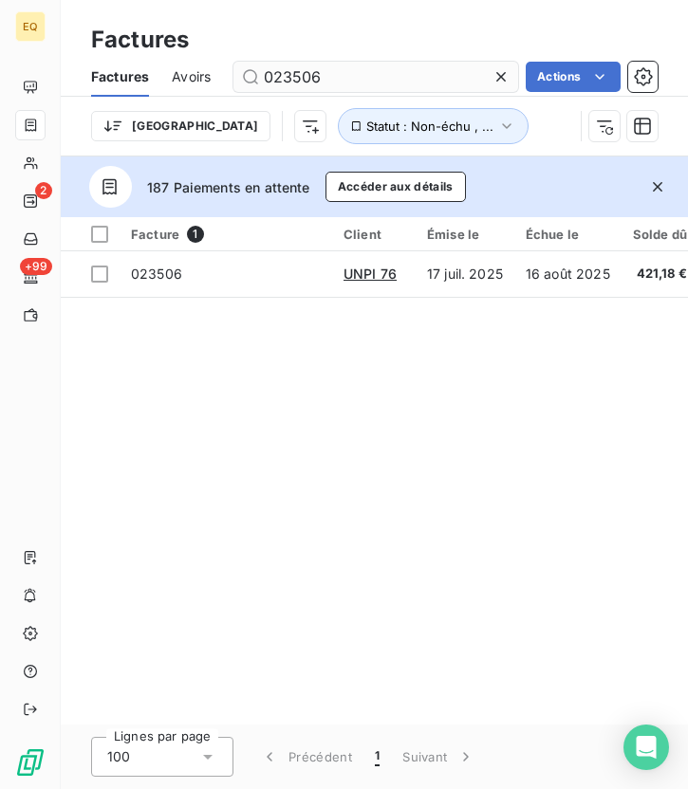
drag, startPoint x: 324, startPoint y: 82, endPoint x: 293, endPoint y: 80, distance: 31.4
click at [293, 80] on input "023506" at bounding box center [375, 77] width 285 height 30
type input "023757"
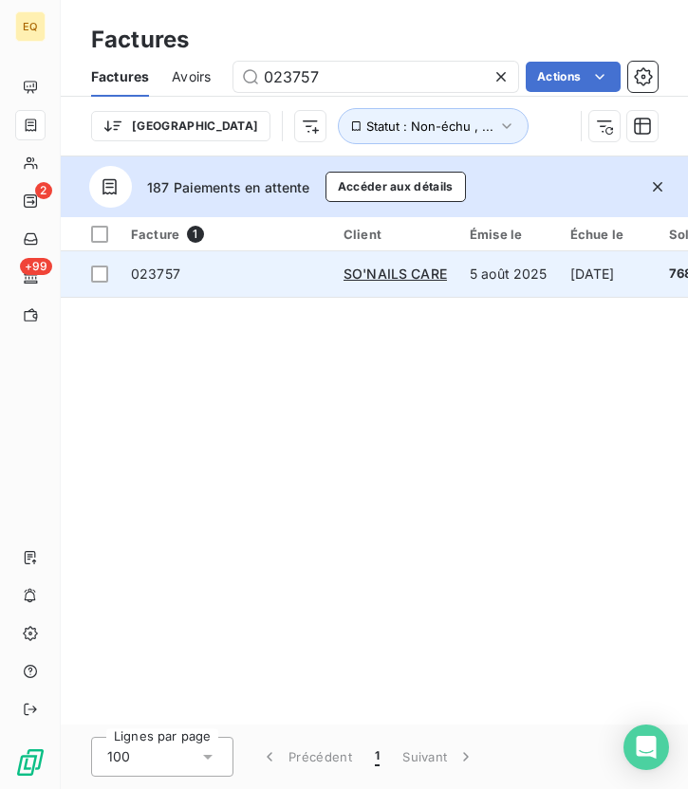
click at [199, 278] on span "023757" at bounding box center [226, 274] width 190 height 19
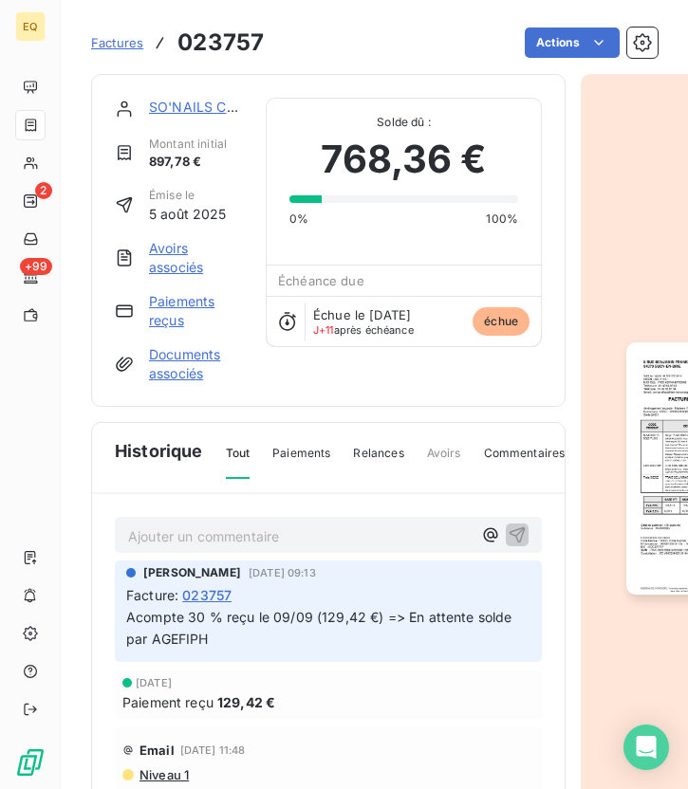
click at [186, 104] on link "SO'NAILS CARE" at bounding box center [200, 107] width 103 height 16
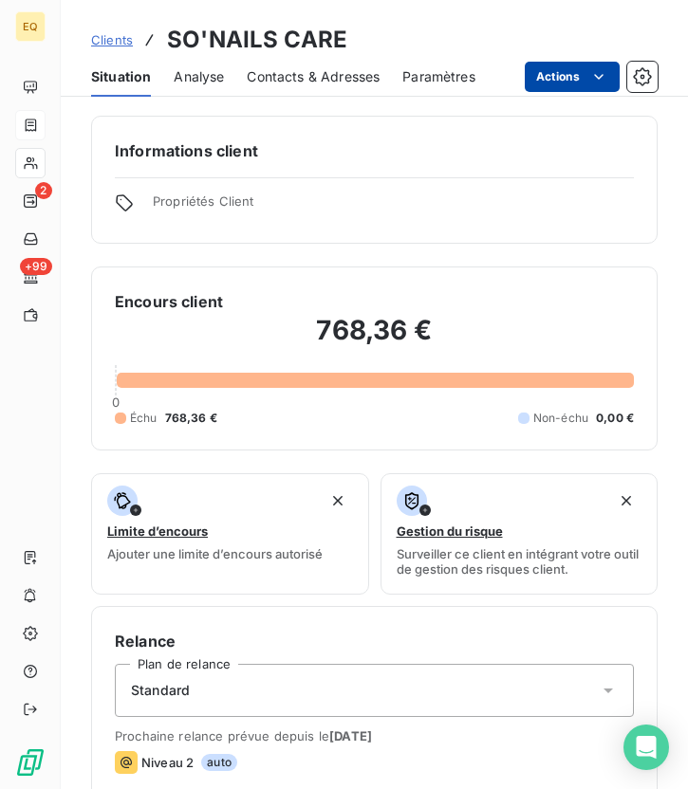
click at [562, 76] on html "EQ 2 +99 Clients SO'NAILS CARE Situation Analyse Contacts & Adresses Paramètres…" at bounding box center [344, 394] width 688 height 789
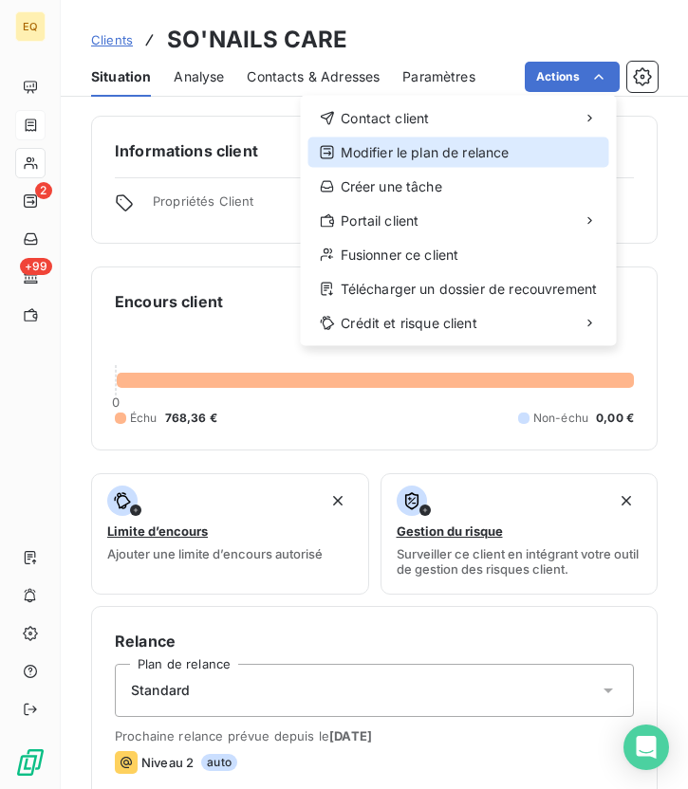
click at [436, 150] on div "Modifier le plan de relance" at bounding box center [458, 153] width 301 height 30
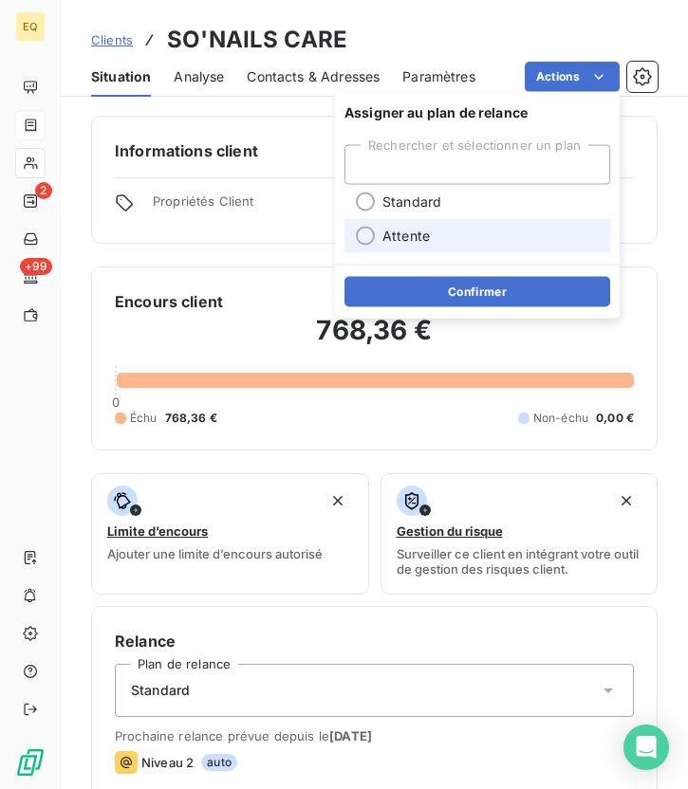
click at [386, 239] on span "Attente" at bounding box center [405, 236] width 47 height 19
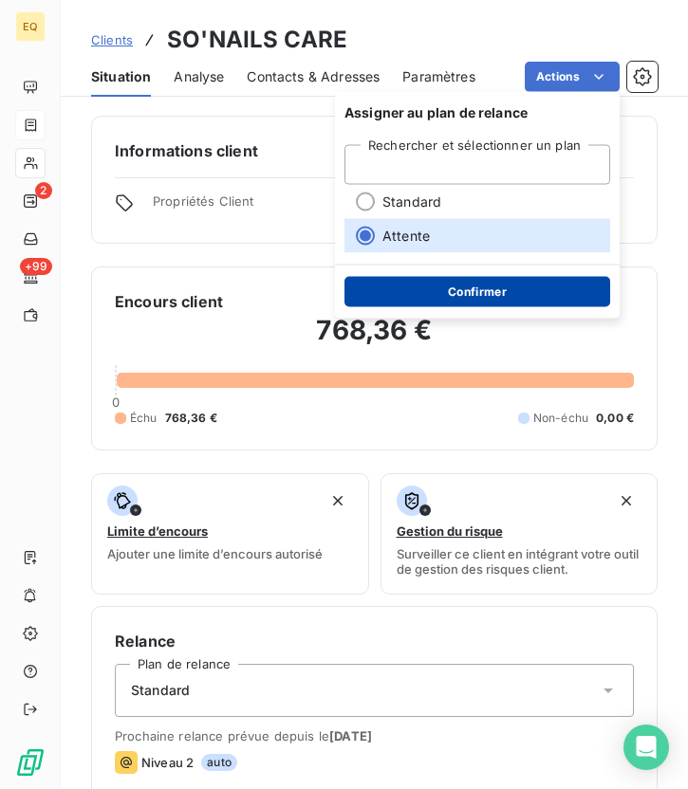
click at [430, 286] on button "Confirmer" at bounding box center [477, 292] width 266 height 30
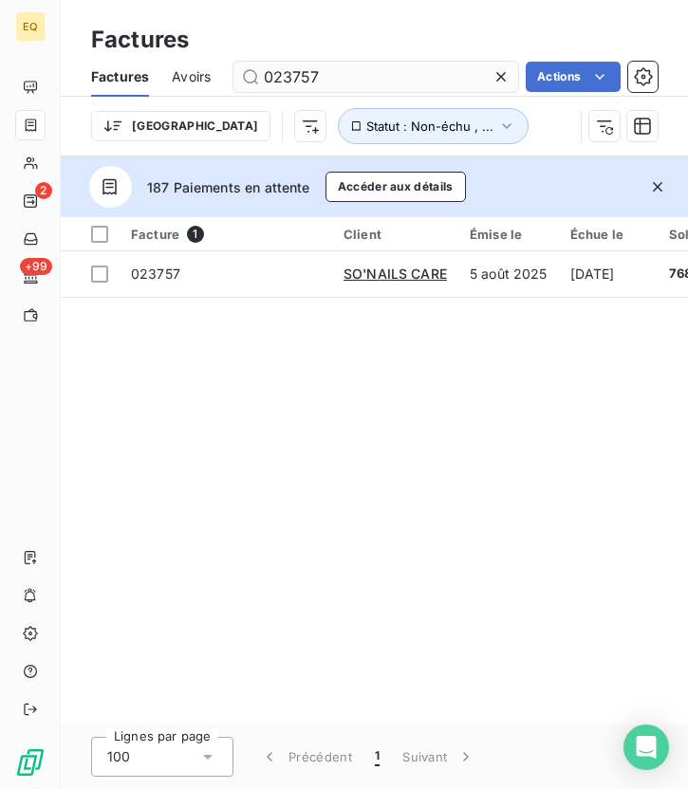
drag, startPoint x: 361, startPoint y: 75, endPoint x: 281, endPoint y: 78, distance: 79.8
click at [281, 78] on input "023757" at bounding box center [375, 77] width 285 height 30
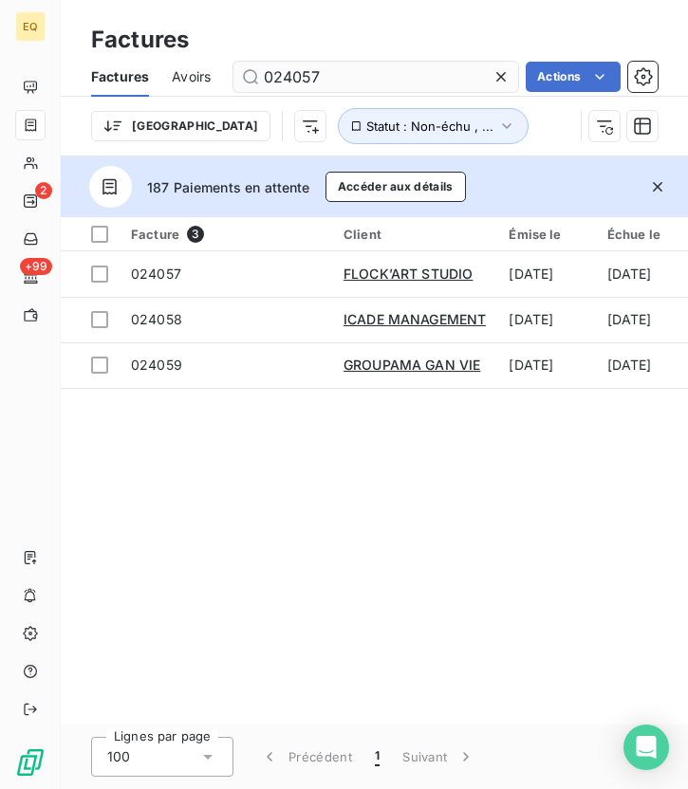
type input "024057"
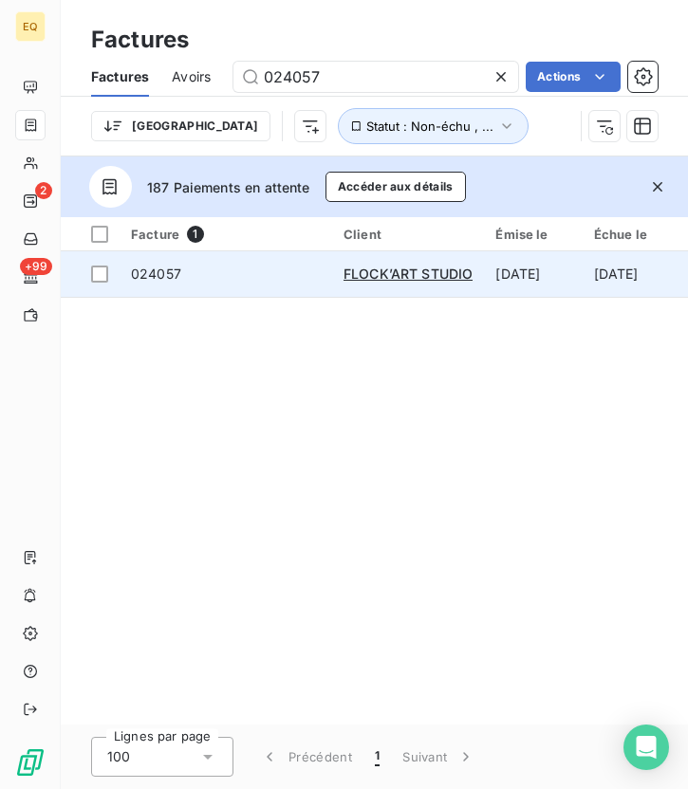
click at [253, 269] on span "024057" at bounding box center [226, 274] width 190 height 19
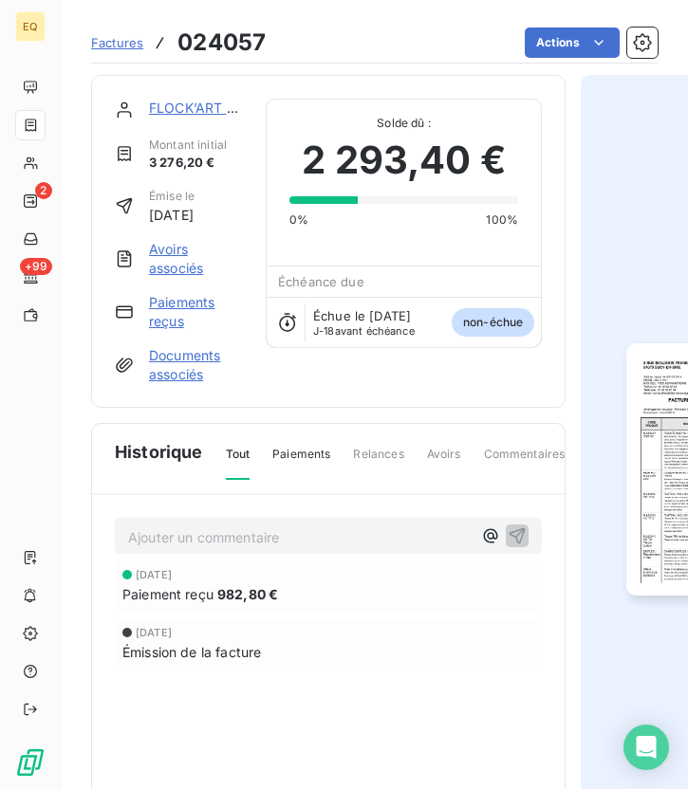
scroll to position [21, 0]
